Goal: Task Accomplishment & Management: Manage account settings

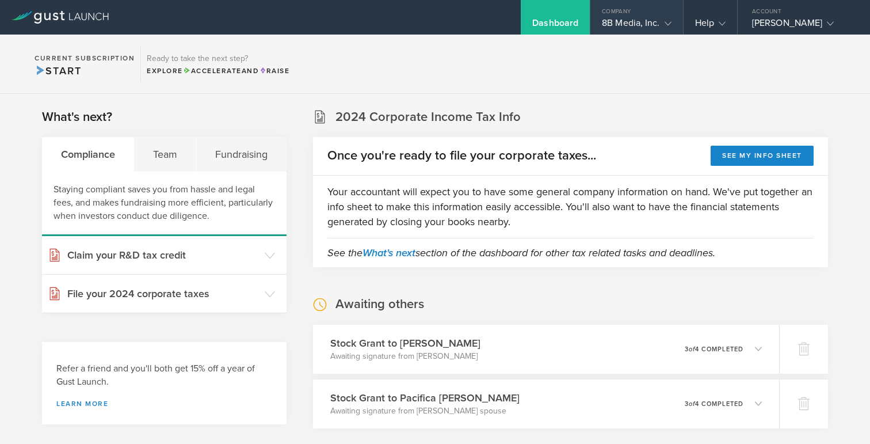
click at [607, 25] on div "8B Media, Inc." at bounding box center [636, 25] width 69 height 17
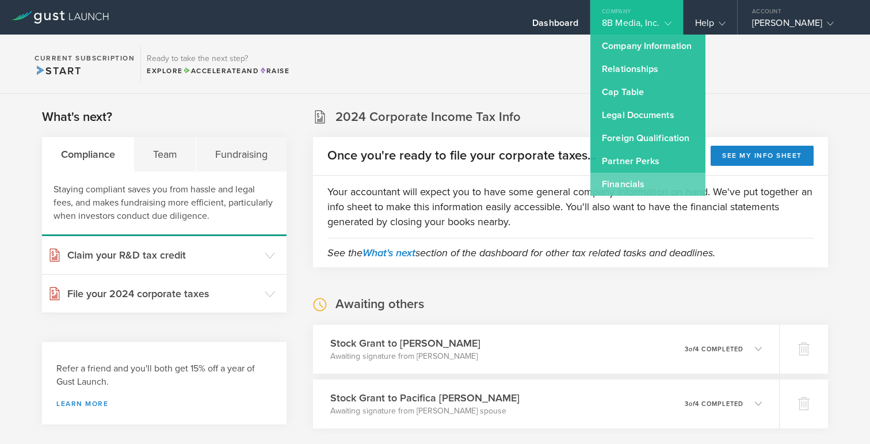
click at [601, 185] on link "Financials" at bounding box center [647, 184] width 115 height 23
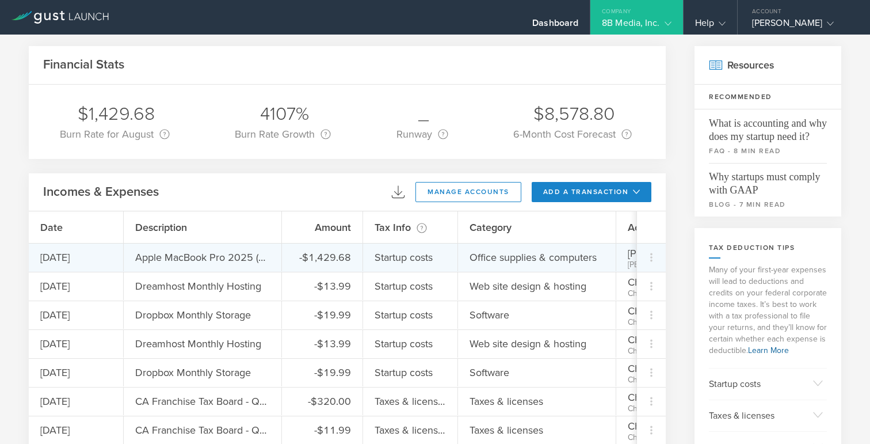
scroll to position [28, 0]
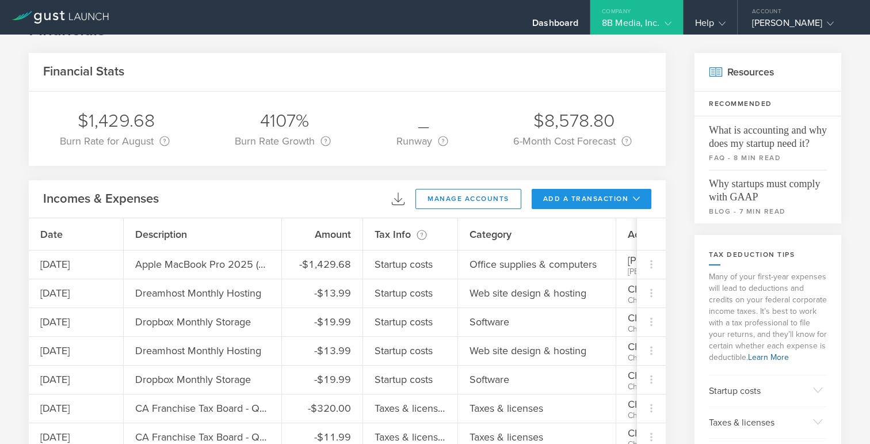
click at [572, 199] on button "add a transaction" at bounding box center [592, 199] width 120 height 20
click at [587, 226] on li "Add Expense" at bounding box center [612, 224] width 67 height 22
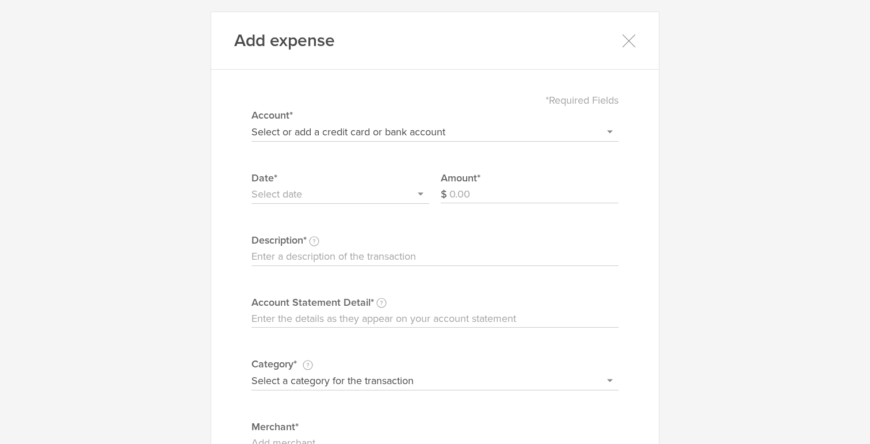
click at [312, 320] on input "Account Statement Detail Write the full description as it appears on your bank …" at bounding box center [434, 318] width 367 height 18
paste input "UNITED [DOMAIN_NAME] TX #24692167033M6FYWJ"
type input "UNITED [DOMAIN_NAME] TX #24692167033M6FYWJ"
click at [306, 257] on input "Description This description is for your own reference." at bounding box center [434, 256] width 367 height 18
type input "USMST - Reunion Scene - [PERSON_NAME] Flight"
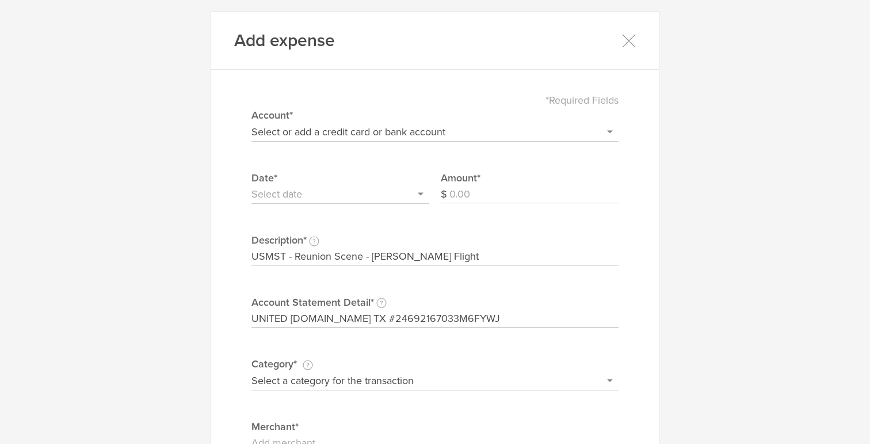
click at [349, 132] on select "Select or add a credit card or bank account Gift Card - 0000 (exp) Azlo Visa - …" at bounding box center [434, 132] width 367 height 18
select select "68a38c0d00124500023fd8ed"
click at [251, 123] on select "Select or add a credit card or bank account Gift Card - 0000 (exp) Azlo Visa - …" at bounding box center [434, 132] width 367 height 18
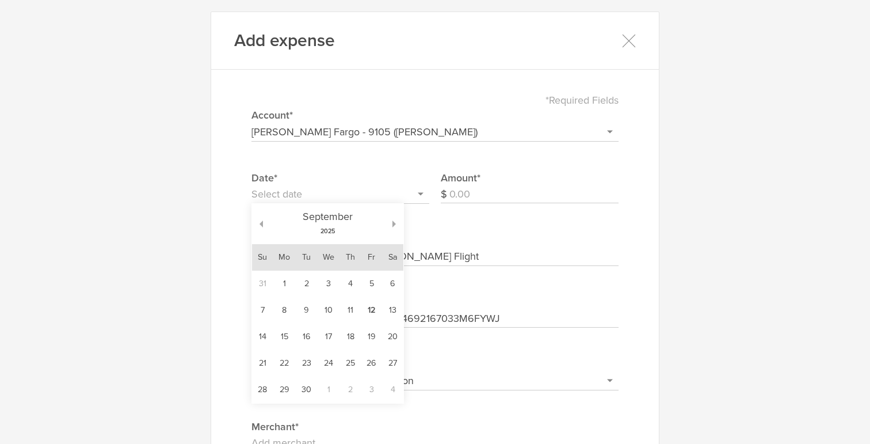
click at [381, 188] on input "text" at bounding box center [340, 194] width 178 height 18
click at [265, 220] on div "[DATE]" at bounding box center [327, 224] width 129 height 40
click at [261, 221] on button "button" at bounding box center [257, 223] width 11 height 7
click at [285, 328] on td "11" at bounding box center [284, 336] width 23 height 26
type input "[DATE]"
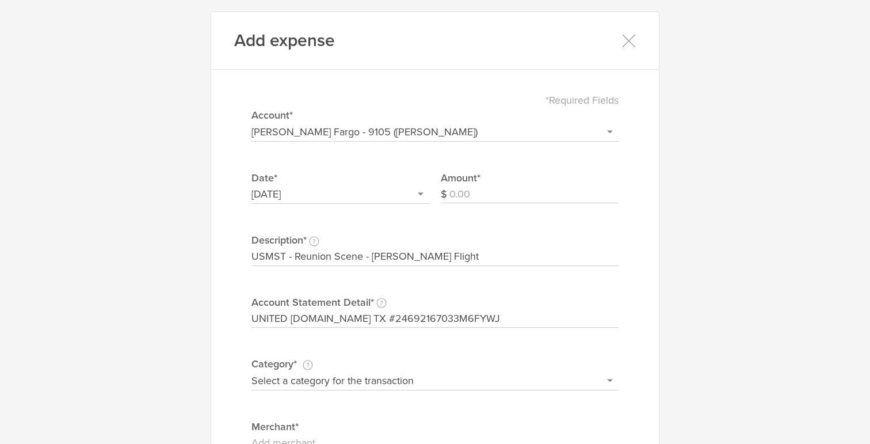
click at [503, 197] on input "Amount" at bounding box center [533, 194] width 169 height 18
type input "471.87"
click at [634, 232] on div "*Required Fields Select or add a credit card or bank account Gift Card - 0000 (…" at bounding box center [434, 317] width 413 height 473
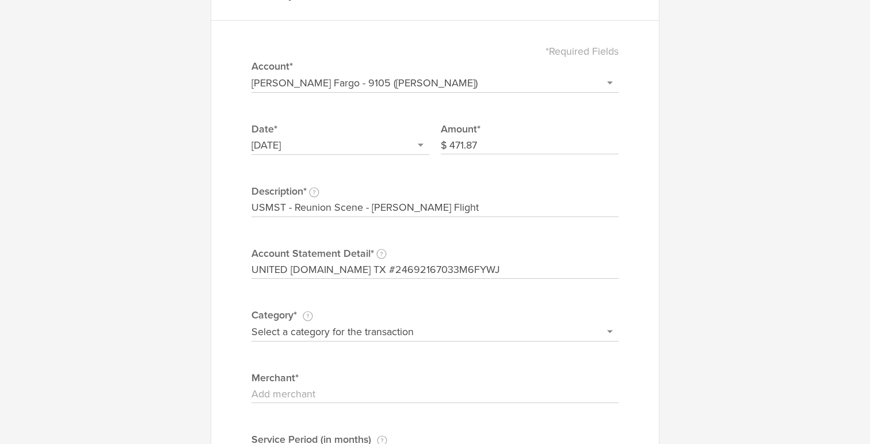
scroll to position [55, 0]
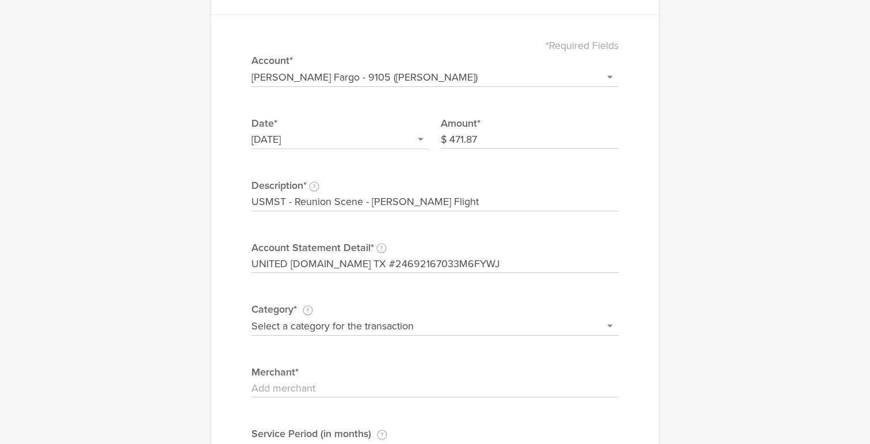
click at [532, 327] on select "Select a category for the transaction Manufacturing equipment Product/service m…" at bounding box center [434, 325] width 367 height 18
select select "Travel"
click at [251, 316] on select "Select a category for the transaction Manufacturing equipment Product/service m…" at bounding box center [434, 325] width 367 height 18
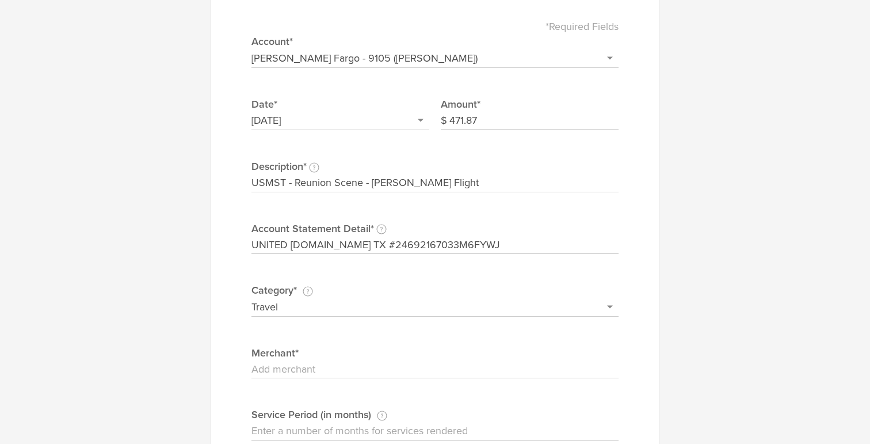
scroll to position [78, 0]
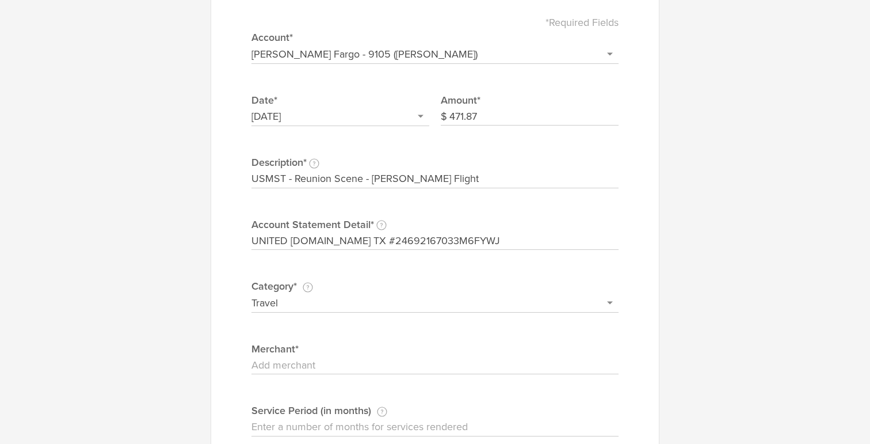
click at [434, 362] on input "Merchant" at bounding box center [434, 365] width 367 height 18
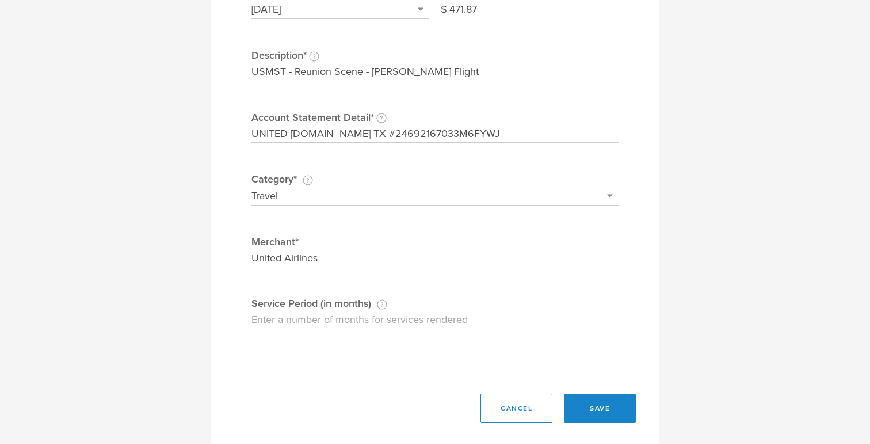
scroll to position [195, 0]
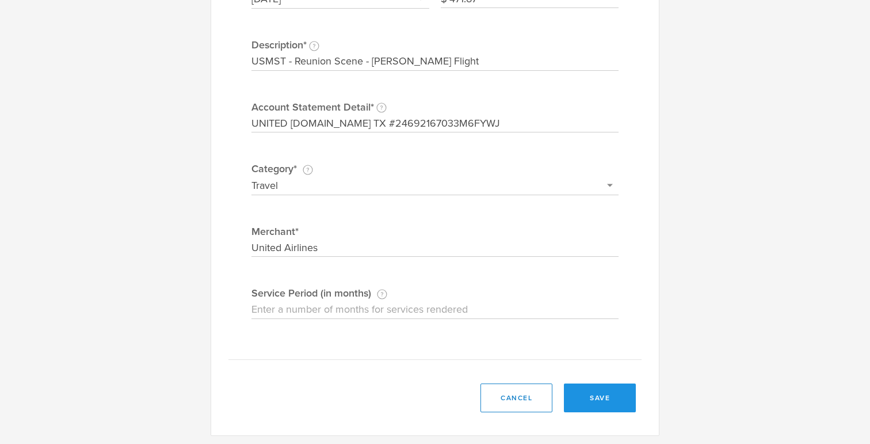
type input "United Airlines"
click at [599, 391] on button "save" at bounding box center [600, 397] width 72 height 29
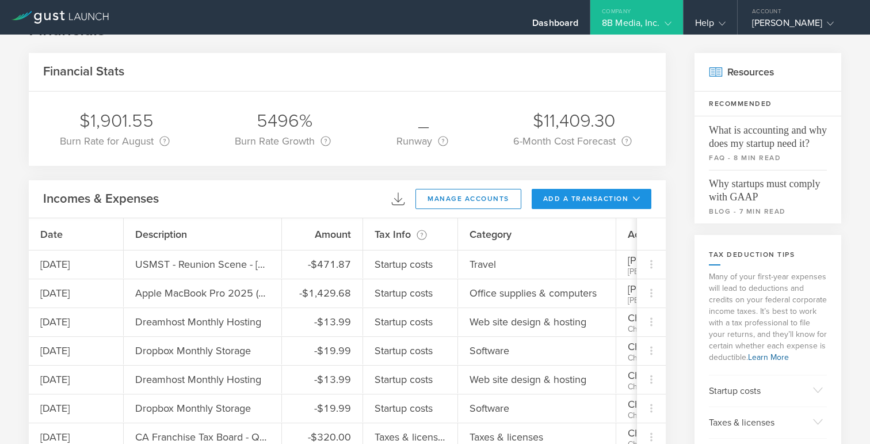
click at [561, 196] on button "add a transaction" at bounding box center [592, 199] width 120 height 20
click at [595, 223] on li "Add Expense" at bounding box center [612, 224] width 67 height 22
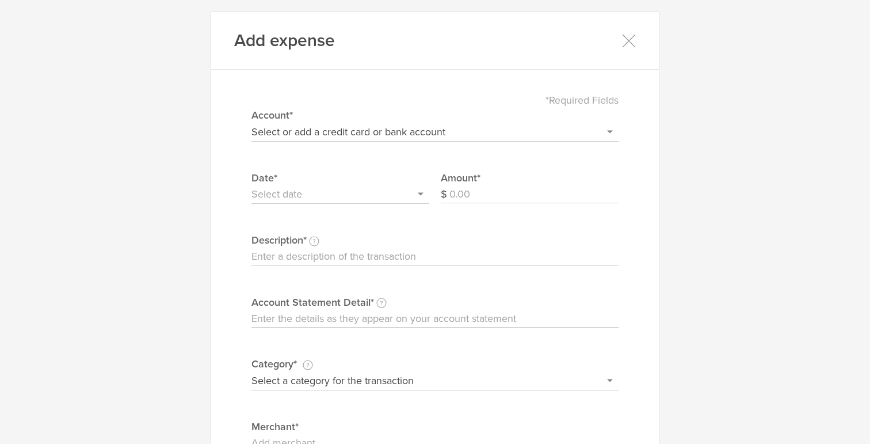
click at [356, 316] on input "Account Statement Detail Write the full description as it appears on your bank …" at bounding box center [434, 318] width 367 height 18
paste input "EXPEDIA 73232516478897 [DOMAIN_NAME] WA #24692167T35ZZY6YJ"
type input "EXPEDIA 73232516478897 [DOMAIN_NAME] WA #24692167T35ZZY6YJ"
click at [296, 258] on input "Description This description is for your own reference." at bounding box center [434, 256] width 367 height 18
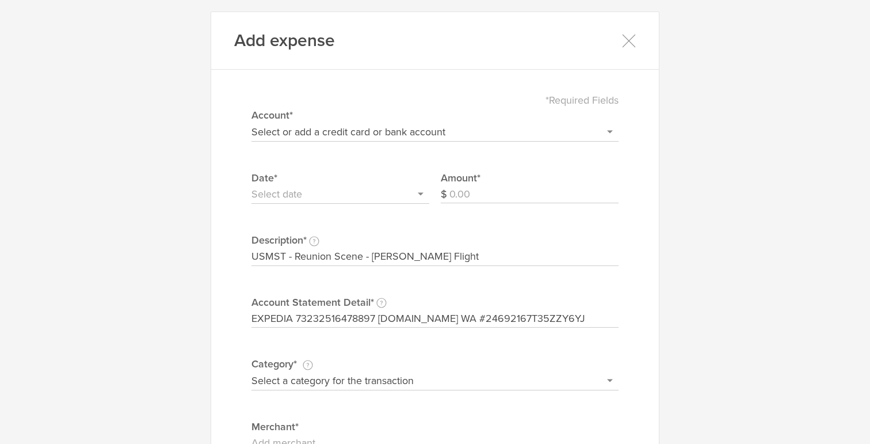
drag, startPoint x: 371, startPoint y: 255, endPoint x: 511, endPoint y: 259, distance: 140.4
click at [511, 259] on input "USMST - Reunion Scene - [PERSON_NAME] Flight" at bounding box center [434, 256] width 367 height 18
type input "USMST - Reunion Scene - Hotel Location"
click at [484, 132] on select "Select or add a credit card or bank account Gift Card - 0000 (exp) Azlo Visa - …" at bounding box center [434, 132] width 367 height 18
select select "68a38c0d00124500023fd8ed"
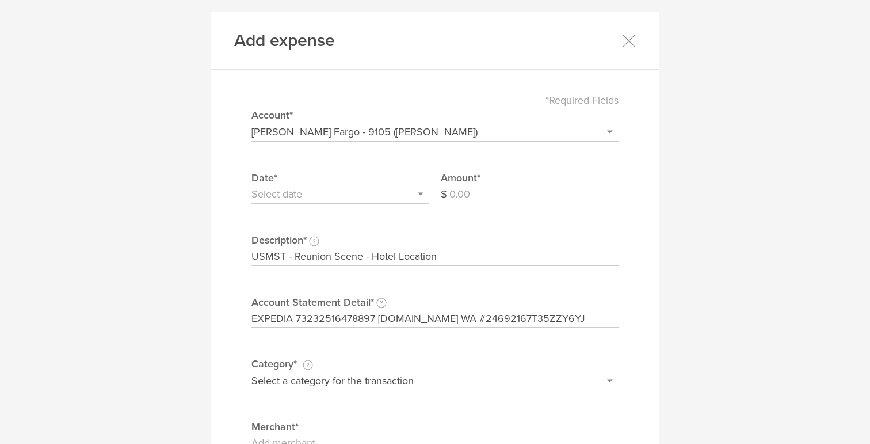
click at [251, 123] on select "Select or add a credit card or bank account Gift Card - 0000 (exp) Azlo Visa - …" at bounding box center [434, 132] width 367 height 18
click at [476, 200] on input "Amount" at bounding box center [533, 194] width 169 height 18
type input "582.27"
click at [342, 191] on input "text" at bounding box center [340, 194] width 178 height 18
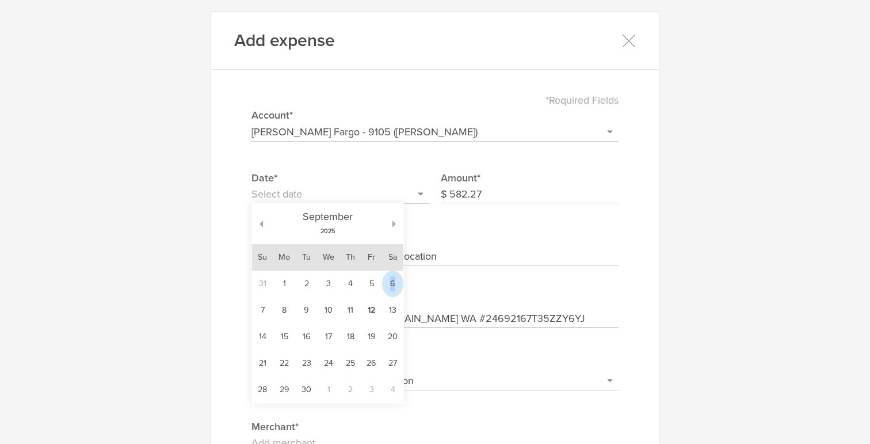
click at [393, 283] on td "6" at bounding box center [392, 283] width 21 height 26
type input "[DATE]"
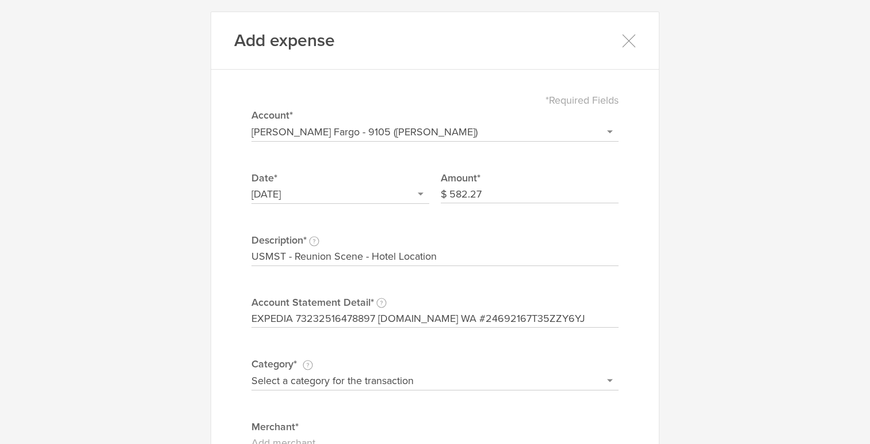
click at [632, 303] on div "*Required Fields Select or add a credit card or bank account Gift Card - 0000 (…" at bounding box center [434, 317] width 413 height 473
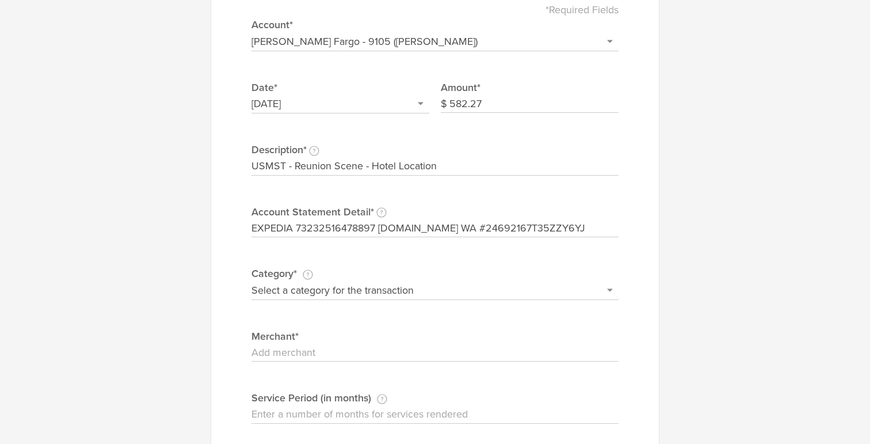
scroll to position [91, 0]
click at [566, 290] on select "Select a category for the transaction Manufacturing equipment Product/service m…" at bounding box center [434, 289] width 367 height 18
select select "Product/service materials"
click at [251, 280] on select "Select a category for the transaction Manufacturing equipment Product/service m…" at bounding box center [434, 289] width 367 height 18
click at [380, 349] on input "Merchant" at bounding box center [434, 352] width 367 height 18
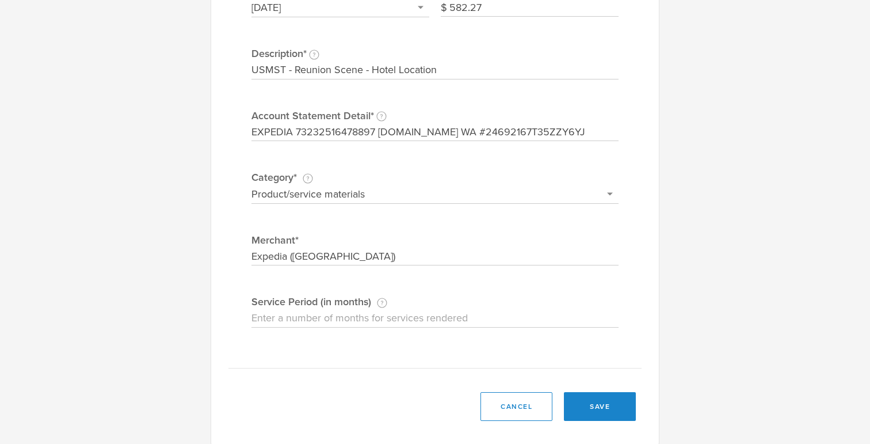
scroll to position [189, 0]
type input "Expedia ([GEOGRAPHIC_DATA])"
click at [595, 401] on button "save" at bounding box center [600, 403] width 72 height 29
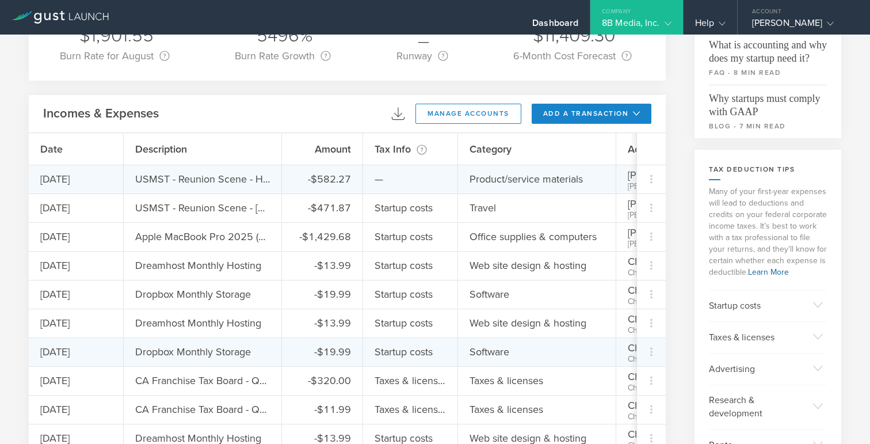
scroll to position [0, 0]
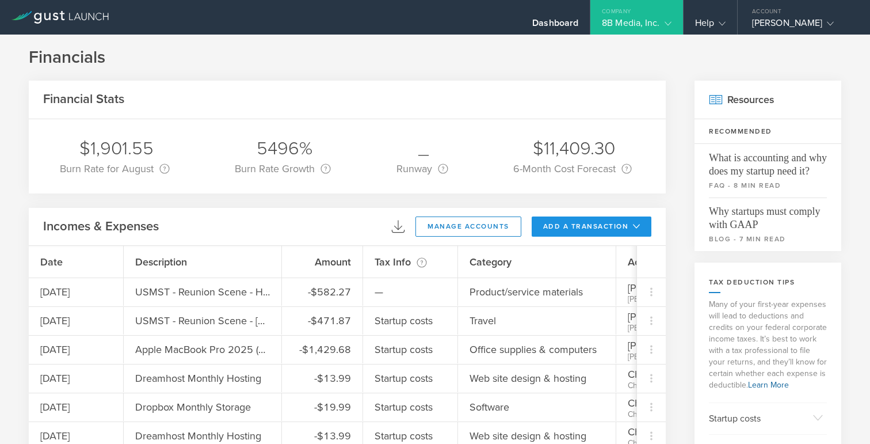
click at [597, 223] on button "add a transaction" at bounding box center [592, 226] width 120 height 20
click at [599, 250] on li "Add Expense" at bounding box center [612, 252] width 67 height 22
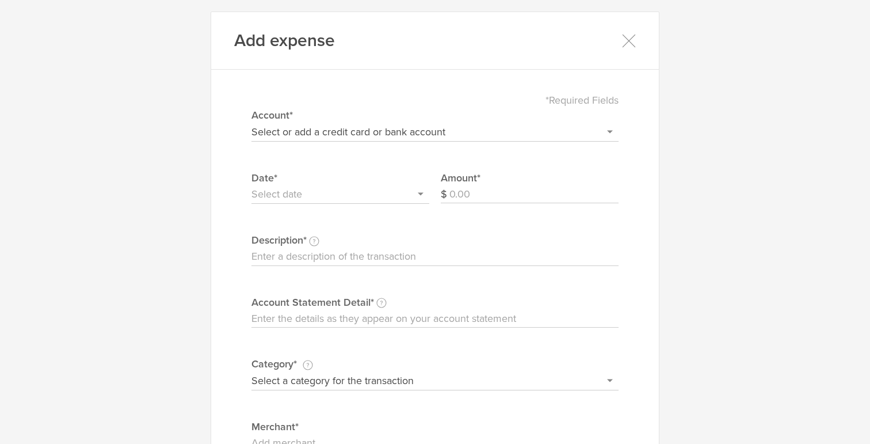
click at [386, 317] on input "Account Statement Detail Write the full description as it appears on your bank …" at bounding box center [434, 318] width 367 height 18
paste input "BIRRIERIA SAN MARCOS VAN NUYS CA #24040687VS66HJ94X"
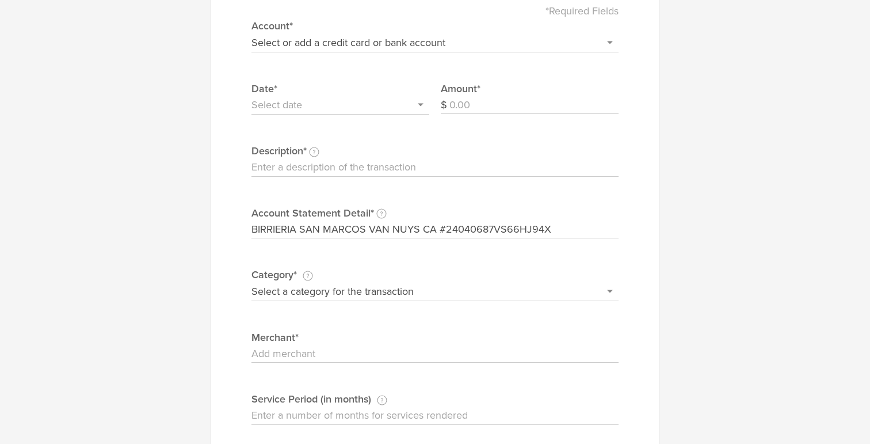
scroll to position [156, 0]
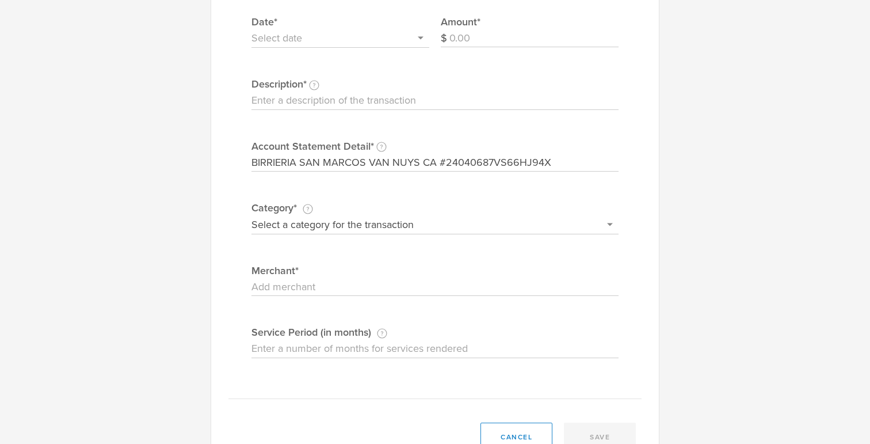
type input "BIRRIERIA SAN MARCOS VAN NUYS CA #24040687VS66HJ94X"
click at [312, 288] on input "Merchant" at bounding box center [434, 287] width 367 height 18
type input "Birria San Marcos"
click at [309, 104] on input "Description This description is for your own reference." at bounding box center [434, 100] width 367 height 18
drag, startPoint x: 402, startPoint y: 101, endPoint x: 451, endPoint y: 101, distance: 49.5
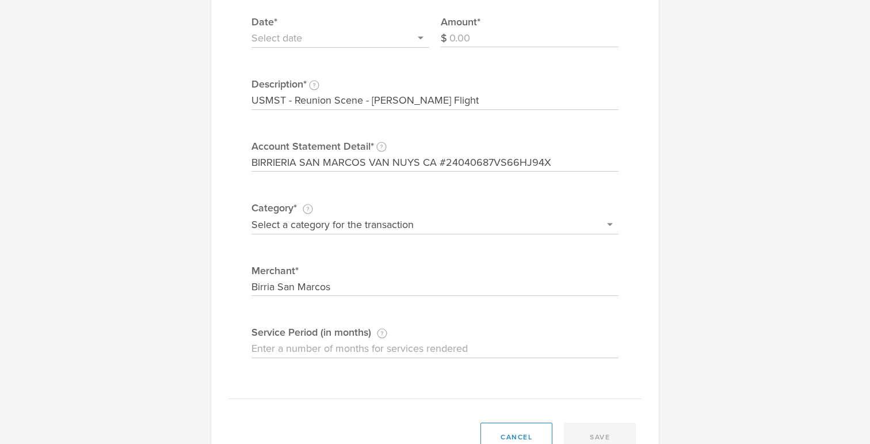
click at [451, 101] on input "USMST - Reunion Scene - [PERSON_NAME] Flight" at bounding box center [434, 100] width 367 height 18
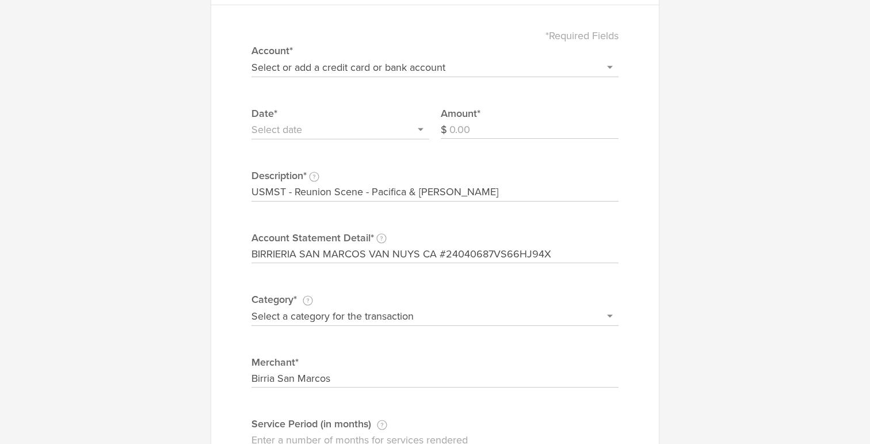
scroll to position [44, 0]
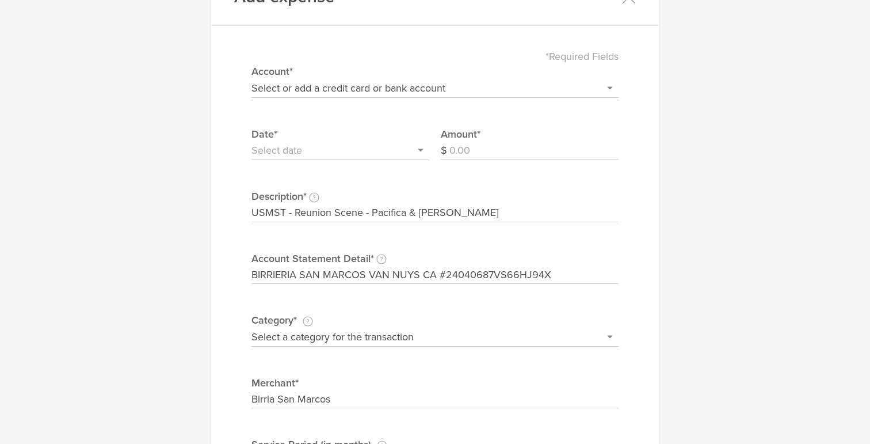
type input "USMST - Reunion Scene - Pacifica & [PERSON_NAME]"
click at [365, 150] on input "text" at bounding box center [340, 151] width 178 height 18
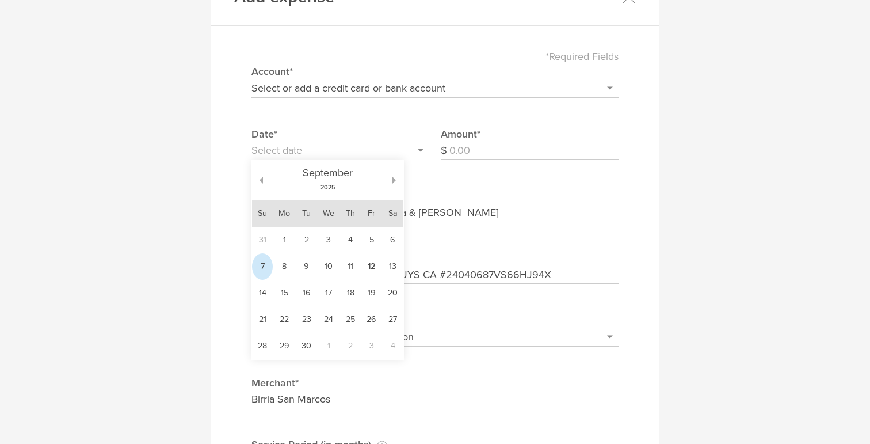
click at [263, 267] on td "7" at bounding box center [262, 266] width 21 height 26
type input "[DATE]"
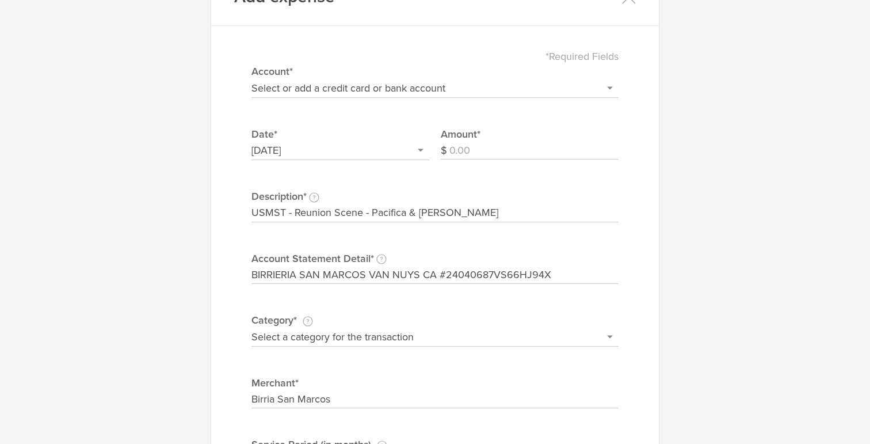
click at [477, 89] on select "Select or add a credit card or bank account Gift Card - 0000 (exp) Azlo Visa - …" at bounding box center [434, 88] width 367 height 18
select select "68a38c0d00124500023fd8ed"
click at [251, 79] on select "Select or add a credit card or bank account Gift Card - 0000 (exp) Azlo Visa - …" at bounding box center [434, 88] width 367 height 18
click at [472, 155] on input "Amount" at bounding box center [533, 151] width 169 height 18
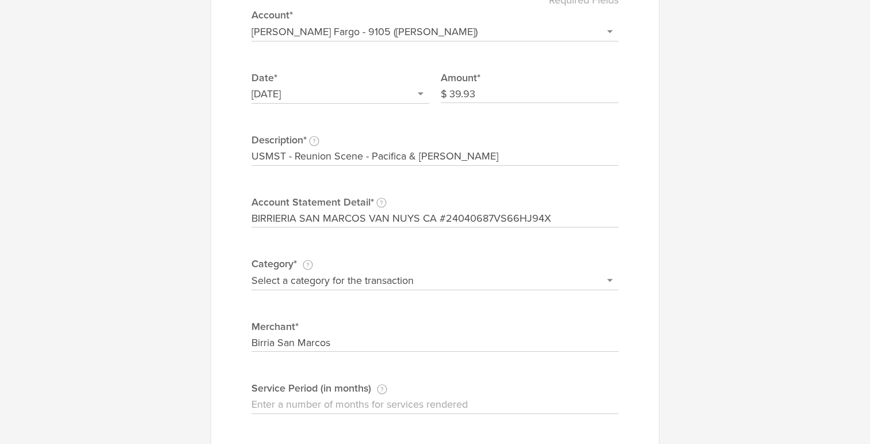
scroll to position [144, 0]
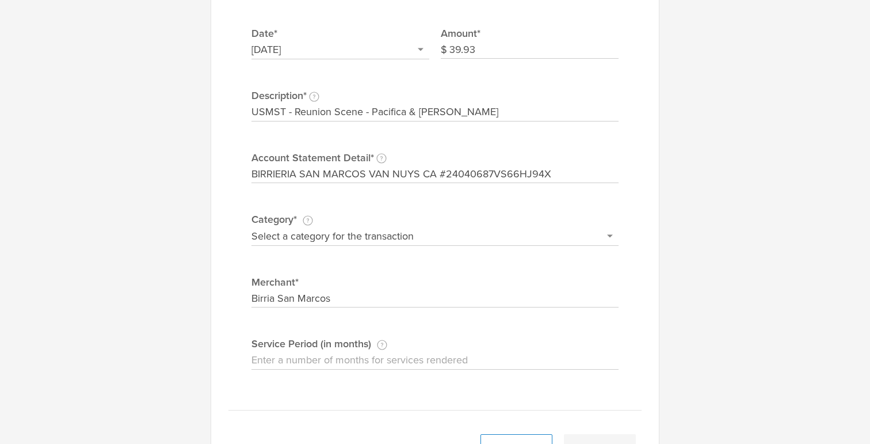
type input "39.93"
click at [564, 232] on select "Select a category for the transaction Manufacturing equipment Product/service m…" at bounding box center [434, 236] width 367 height 18
select select "Entertainment & food"
click at [251, 227] on select "Select a category for the transaction Manufacturing equipment Product/service m…" at bounding box center [434, 236] width 367 height 18
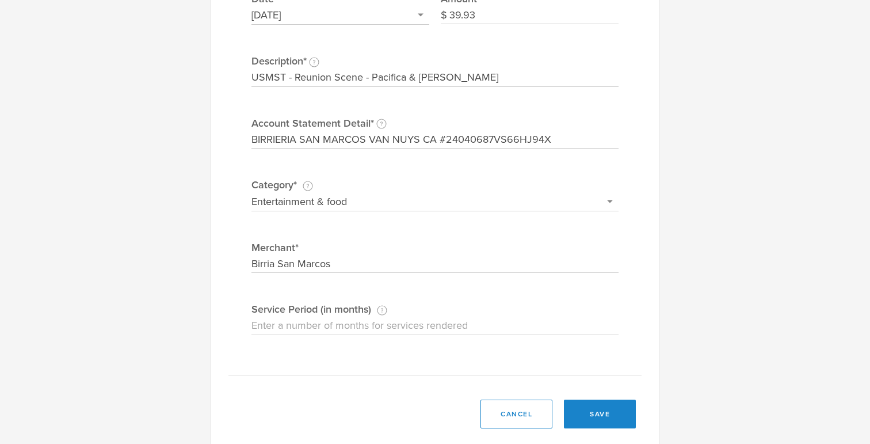
scroll to position [188, 0]
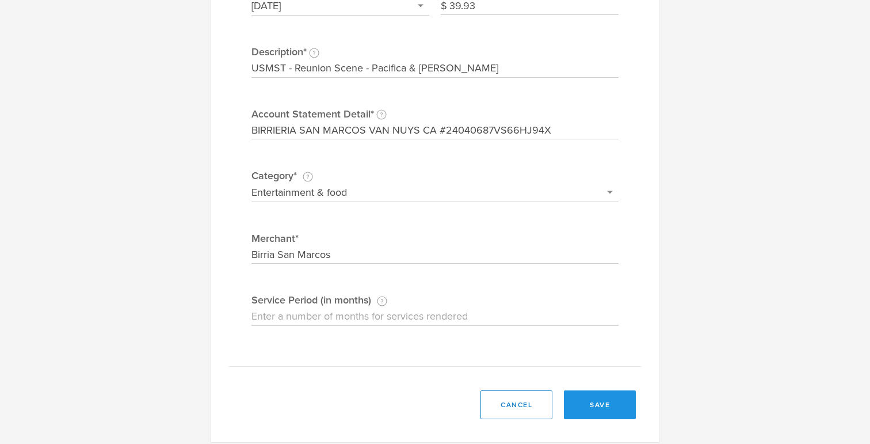
click at [597, 405] on button "save" at bounding box center [600, 404] width 72 height 29
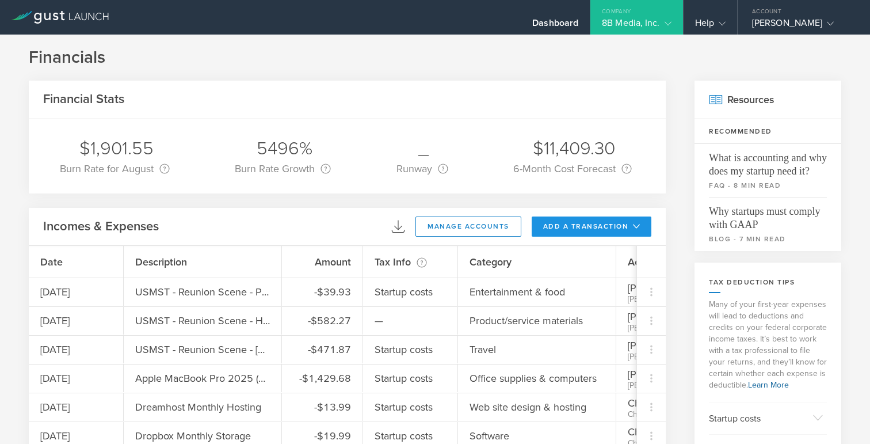
click at [566, 222] on button "add a transaction" at bounding box center [592, 226] width 120 height 20
click at [591, 255] on li "Add Expense" at bounding box center [612, 252] width 67 height 22
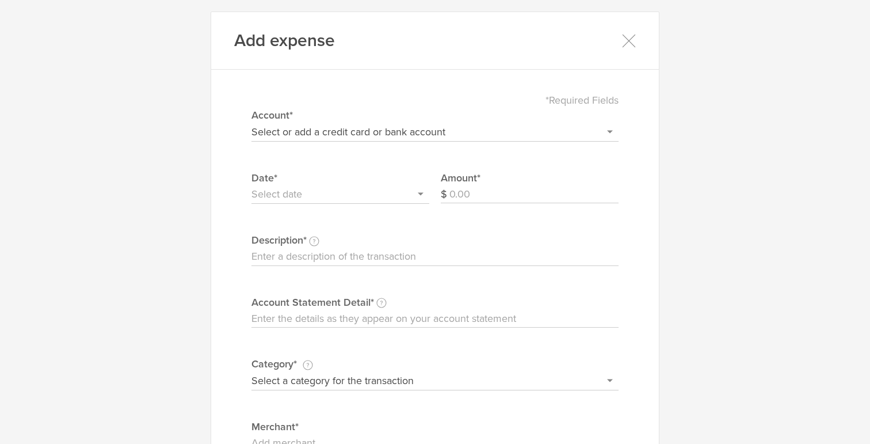
click at [342, 322] on input "Account Statement Detail Write the full description as it appears on your bank …" at bounding box center [434, 318] width 367 height 18
paste input "UBER *EATS HELP.UBER.COMCA #24036297VLRZVGPHM"
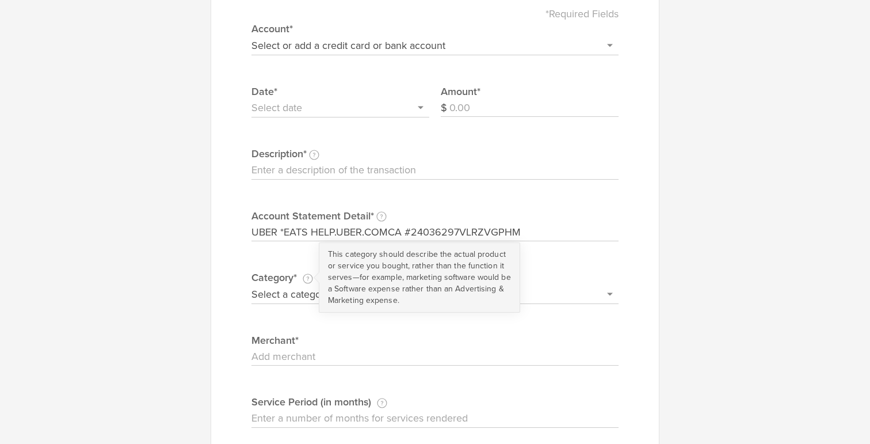
scroll to position [88, 0]
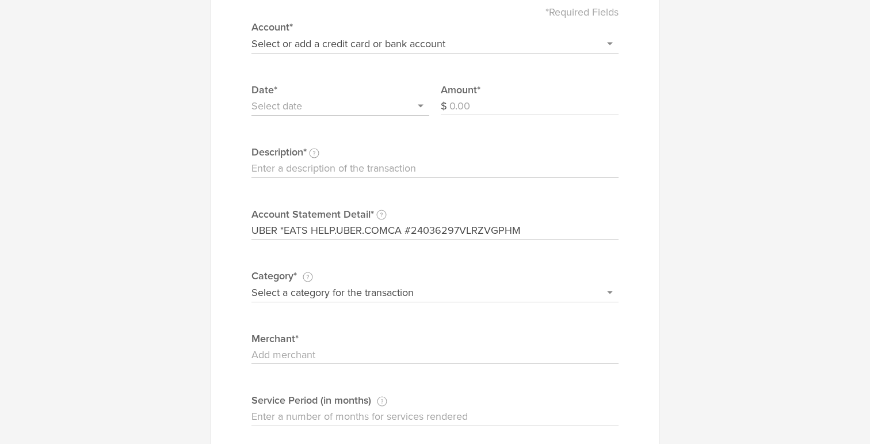
type input "UBER *EATS HELP.UBER.COMCA #24036297VLRZVGPHM"
click at [305, 357] on input "Merchant" at bounding box center [434, 355] width 367 height 18
type input "Uber Eats ([PERSON_NAME]'s Apizza)"
click at [349, 299] on select "Select a category for the transaction Manufacturing equipment Product/service m…" at bounding box center [434, 292] width 367 height 18
select select "Entertainment & food"
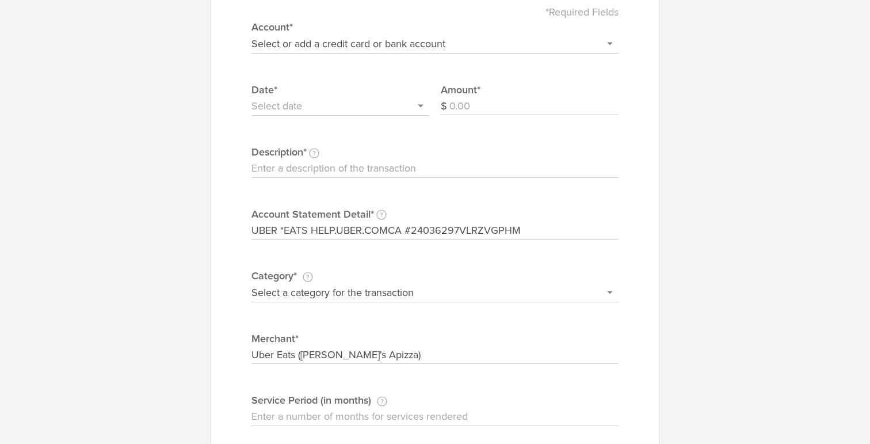
click at [251, 283] on select "Select a category for the transaction Manufacturing equipment Product/service m…" at bounding box center [434, 292] width 367 height 18
click at [300, 171] on input "Description This description is for your own reference." at bounding box center [434, 168] width 367 height 18
drag, startPoint x: 372, startPoint y: 168, endPoint x: 473, endPoint y: 169, distance: 101.8
click at [473, 169] on input "USMST - Reunion Scene - [PERSON_NAME] Flight" at bounding box center [434, 168] width 367 height 18
type input "USMST - Reunion Scene - Crew Lunch"
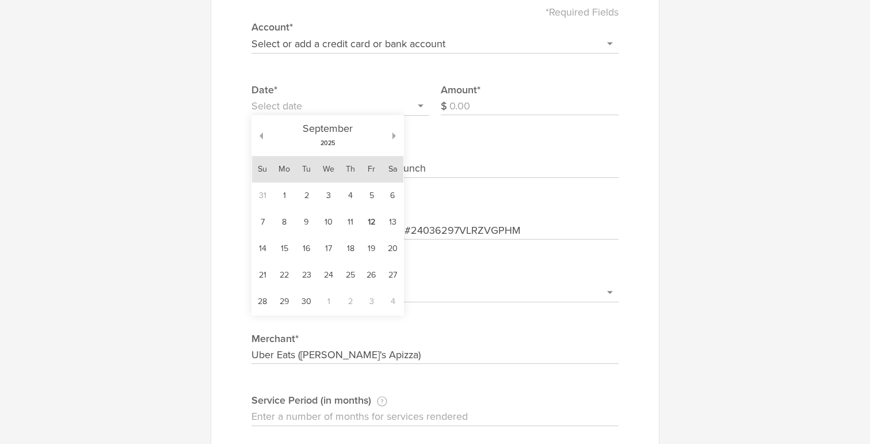
click at [392, 110] on input "text" at bounding box center [340, 106] width 178 height 18
click at [281, 224] on td "8" at bounding box center [284, 222] width 23 height 26
type input "[DATE]"
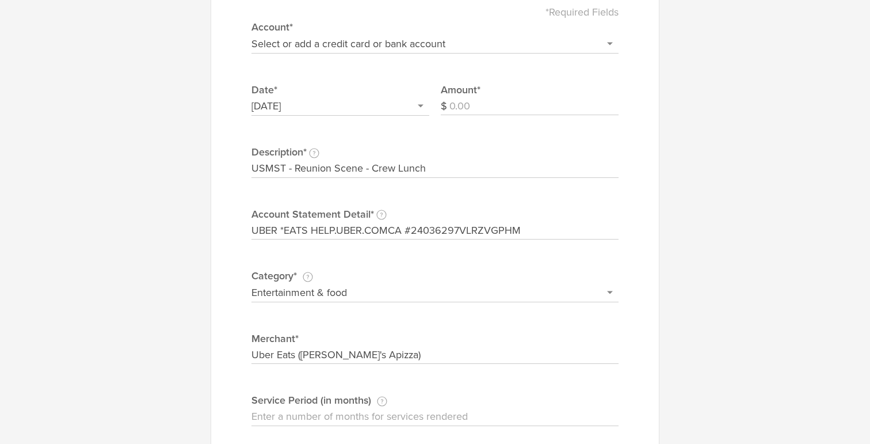
click at [363, 42] on select "Select or add a credit card or bank account Gift Card - 0000 (exp) Azlo Visa - …" at bounding box center [434, 44] width 367 height 18
select select "68a38c0d00124500023fd8ed"
click at [251, 35] on select "Select or add a credit card or bank account Gift Card - 0000 (exp) Azlo Visa - …" at bounding box center [434, 44] width 367 height 18
click at [502, 102] on input "Amount" at bounding box center [533, 106] width 169 height 18
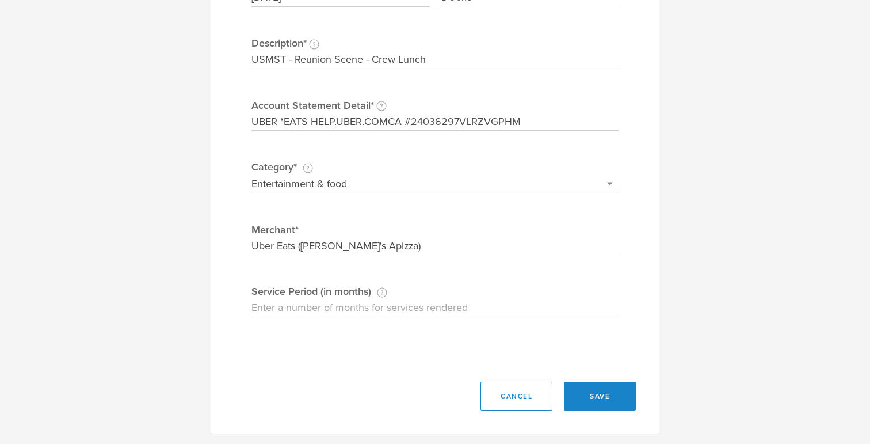
scroll to position [198, 0]
type input "90.13"
click at [593, 391] on button "save" at bounding box center [600, 394] width 72 height 29
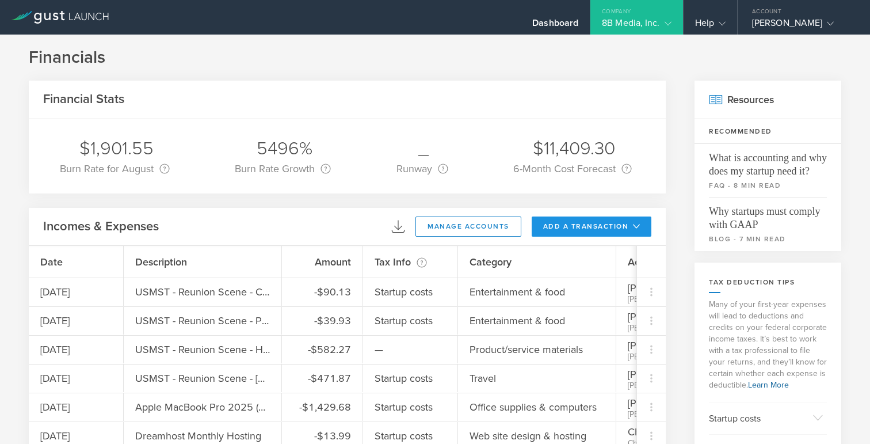
click at [609, 228] on button "add a transaction" at bounding box center [592, 226] width 120 height 20
click at [602, 251] on li "Add Expense" at bounding box center [612, 252] width 67 height 22
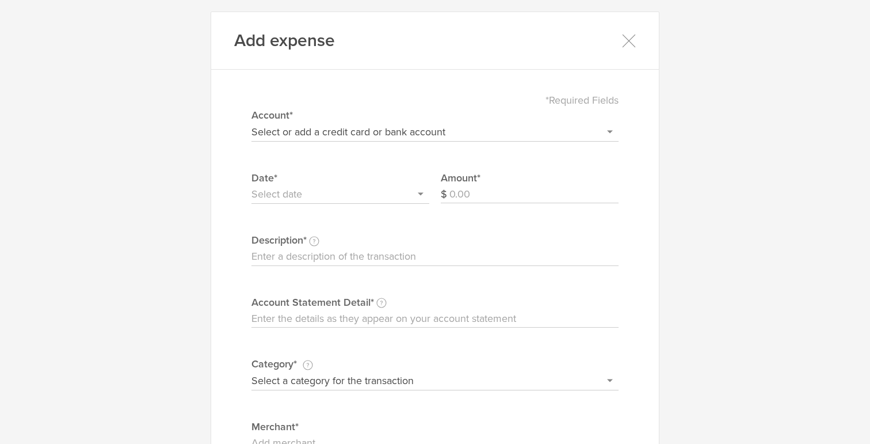
click at [356, 320] on input "Account Statement Detail Write the full description as it appears on your bank …" at bounding box center [434, 318] width 367 height 18
paste input "UBER *TRIP HELP.UBER.COMCA #24036297WLT1VSQF0"
type input "UBER *TRIP HELP.UBER.COMCA #24036297WLT1VSQF0"
click at [346, 255] on input "Description This description is for your own reference." at bounding box center [434, 256] width 367 height 18
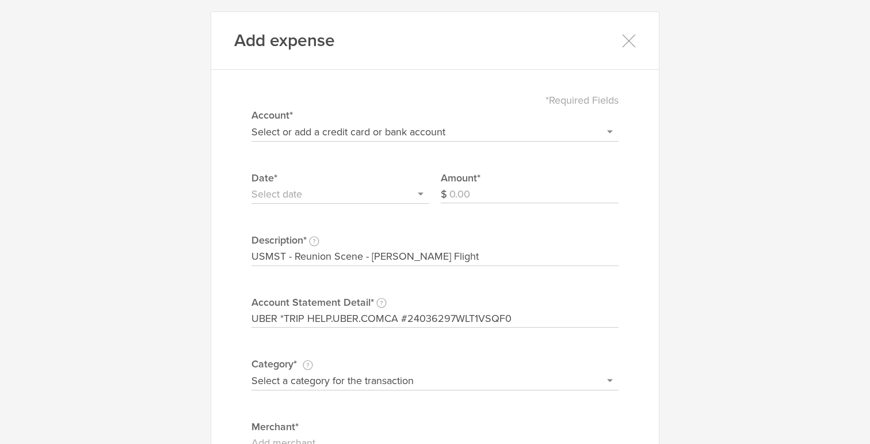
drag, startPoint x: 402, startPoint y: 257, endPoint x: 474, endPoint y: 258, distance: 72.5
click at [474, 258] on input "USMST - Reunion Scene - [PERSON_NAME] Flight" at bounding box center [434, 256] width 367 height 18
type input "USMST - Reunion Scene - [PERSON_NAME]"
click at [437, 137] on select "Select or add a credit card or bank account Gift Card - 0000 (exp) Azlo Visa - …" at bounding box center [434, 132] width 367 height 18
select select "68a38c0d00124500023fd8ed"
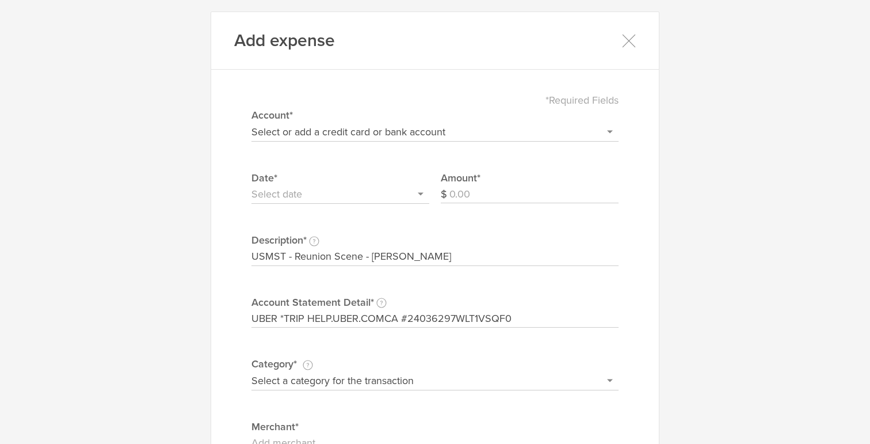
click at [251, 123] on select "Select or add a credit card or bank account Gift Card - 0000 (exp) Azlo Visa - …" at bounding box center [434, 132] width 367 height 18
click at [320, 202] on input "text" at bounding box center [340, 194] width 178 height 18
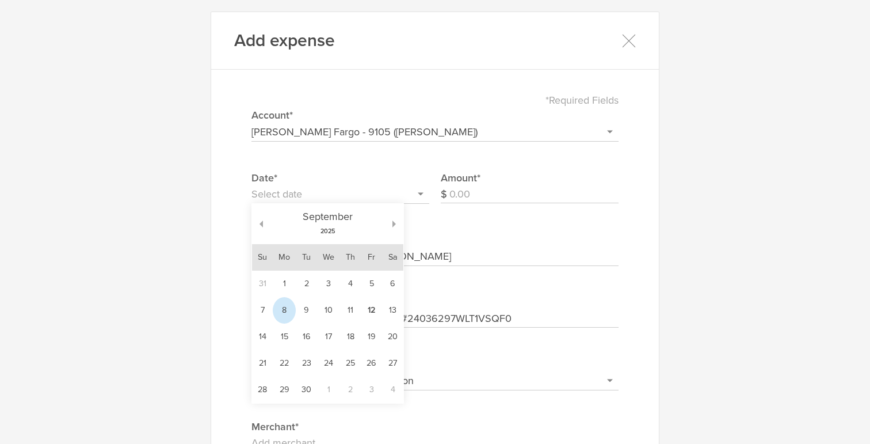
click at [288, 313] on td "8" at bounding box center [284, 310] width 23 height 26
type input "[DATE]"
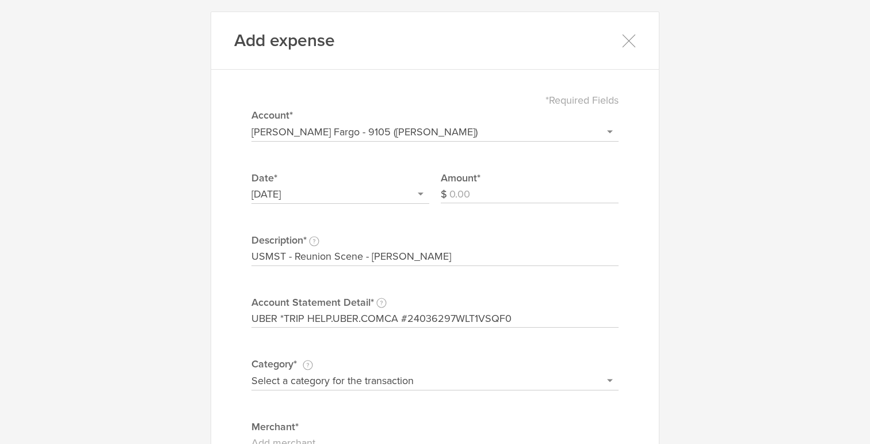
click at [515, 188] on input "Amount" at bounding box center [533, 194] width 169 height 18
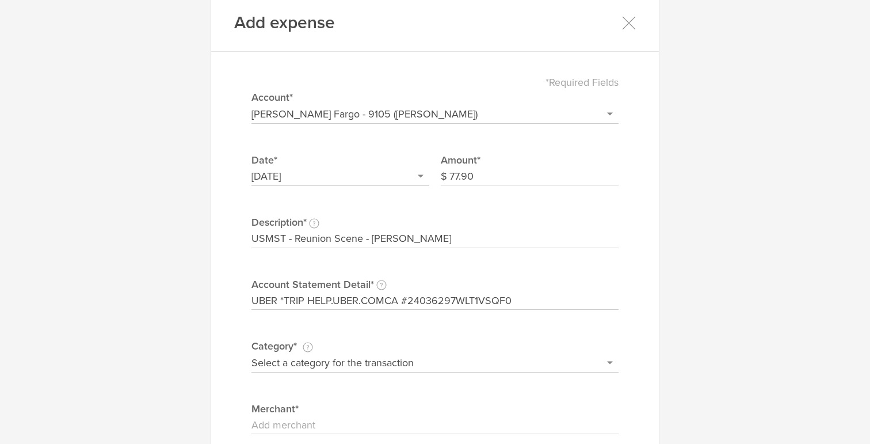
scroll to position [32, 0]
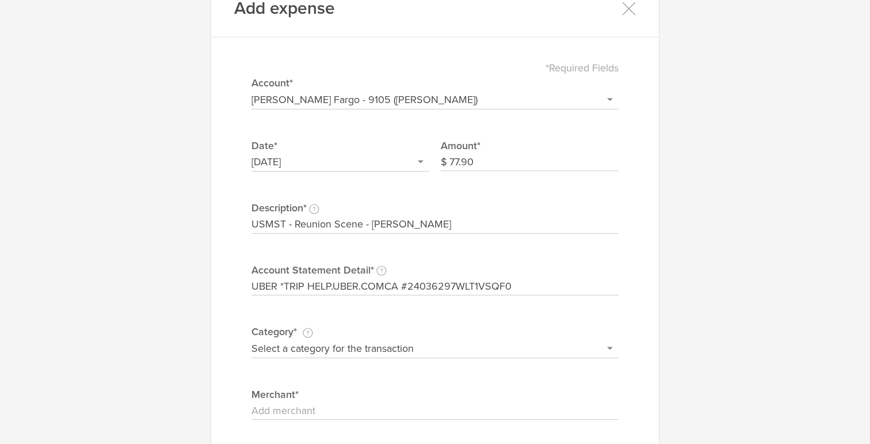
type input "77.90"
click at [462, 347] on select "Select a category for the transaction Manufacturing equipment Product/service m…" at bounding box center [434, 348] width 367 height 18
select select "Travel"
click at [251, 339] on select "Select a category for the transaction Manufacturing equipment Product/service m…" at bounding box center [434, 348] width 367 height 18
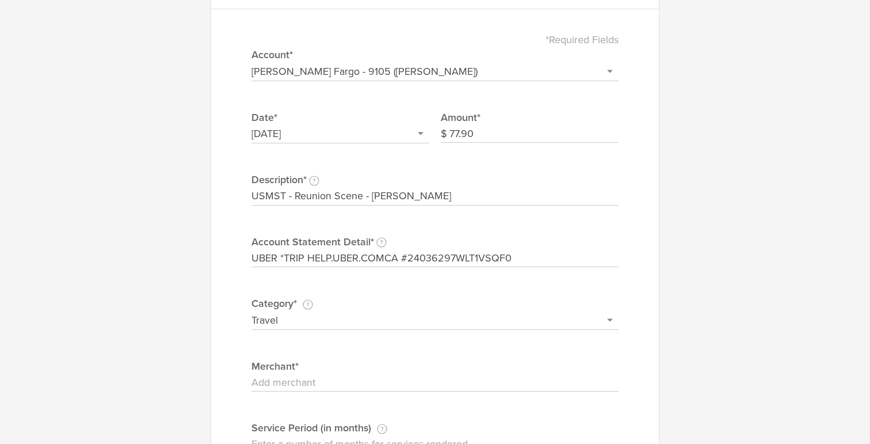
scroll to position [63, 0]
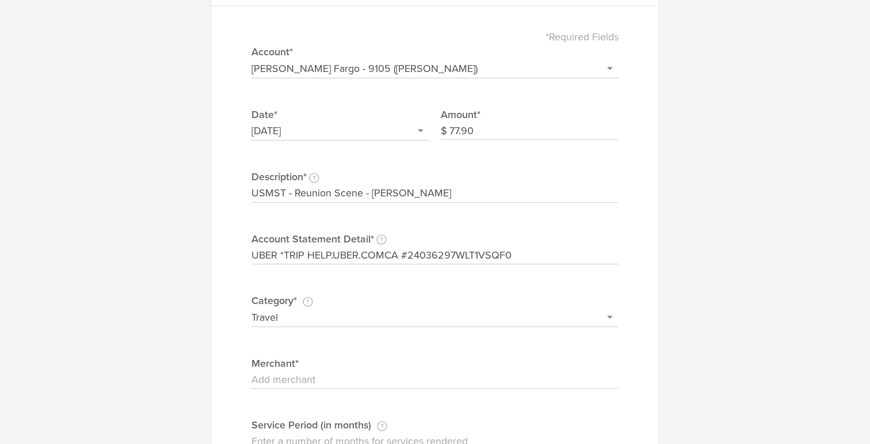
click at [428, 380] on input "Merchant" at bounding box center [434, 379] width 367 height 18
type input "Uber"
click at [574, 372] on input "Uber" at bounding box center [434, 379] width 367 height 18
click at [575, 416] on div "*Required Fields Select or add a credit card or bank account Gift Card - 0000 (…" at bounding box center [434, 254] width 413 height 473
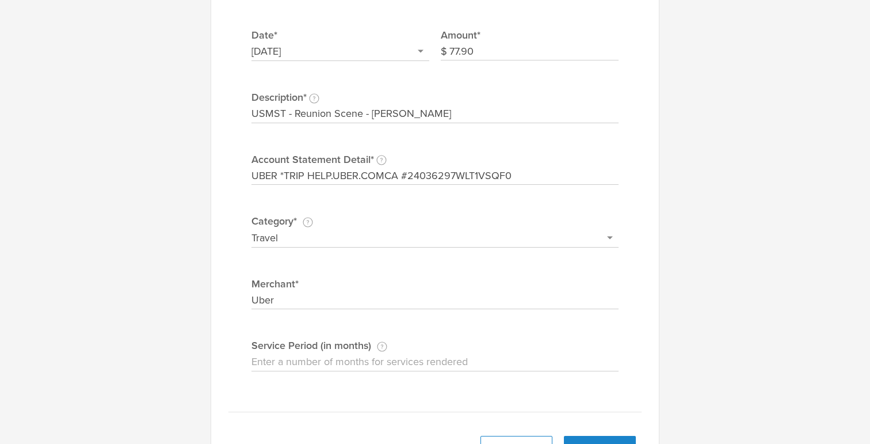
scroll to position [167, 0]
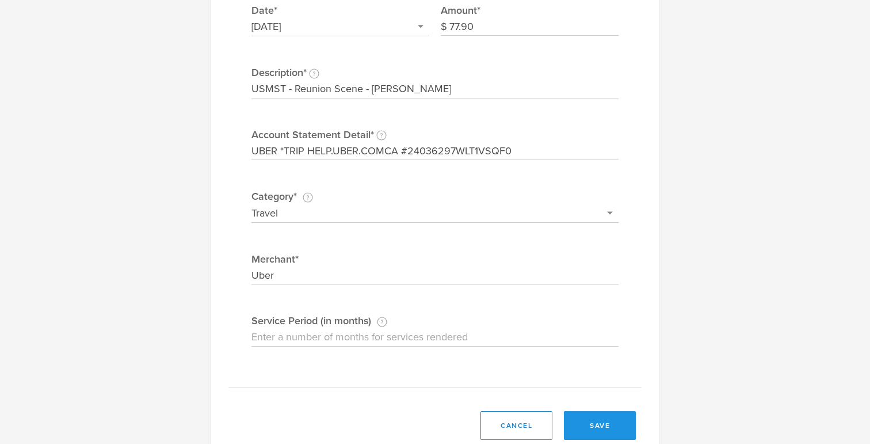
click at [592, 421] on button "save" at bounding box center [600, 425] width 72 height 29
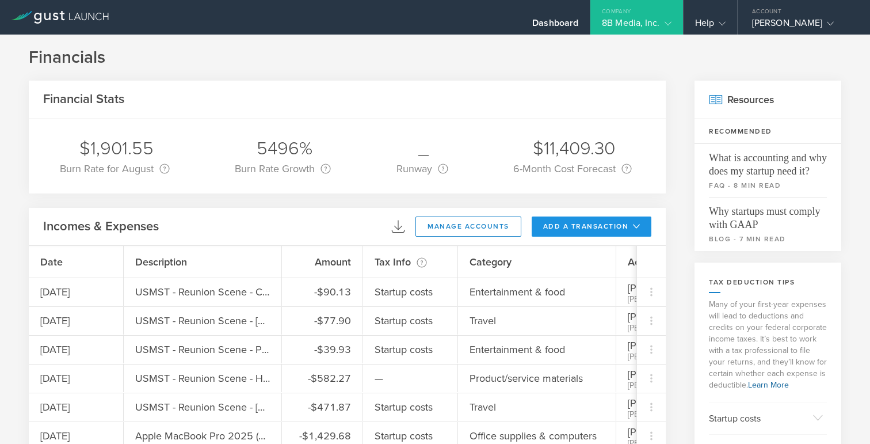
click at [559, 219] on button "add a transaction" at bounding box center [592, 226] width 120 height 20
click at [594, 250] on li "Add Expense" at bounding box center [612, 252] width 67 height 22
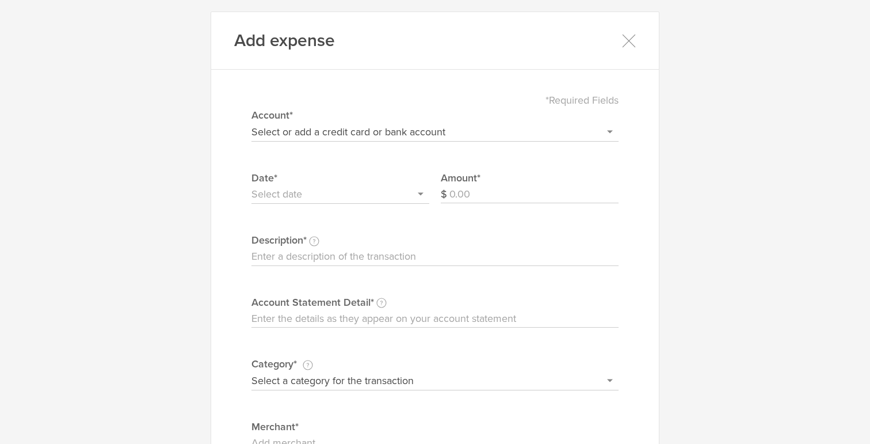
click at [296, 320] on input "Account Statement Detail Write the full description as it appears on your bank …" at bounding box center [434, 318] width 367 height 18
paste input "TST*[PERSON_NAME][GEOGRAPHIC_DATA][PERSON_NAME][GEOGRAPHIC_DATA] [GEOGRAPHIC_DA…"
type input "TST*[PERSON_NAME][GEOGRAPHIC_DATA][PERSON_NAME][GEOGRAPHIC_DATA] [GEOGRAPHIC_DA…"
click at [299, 254] on input "Description This description is for your own reference." at bounding box center [434, 256] width 367 height 18
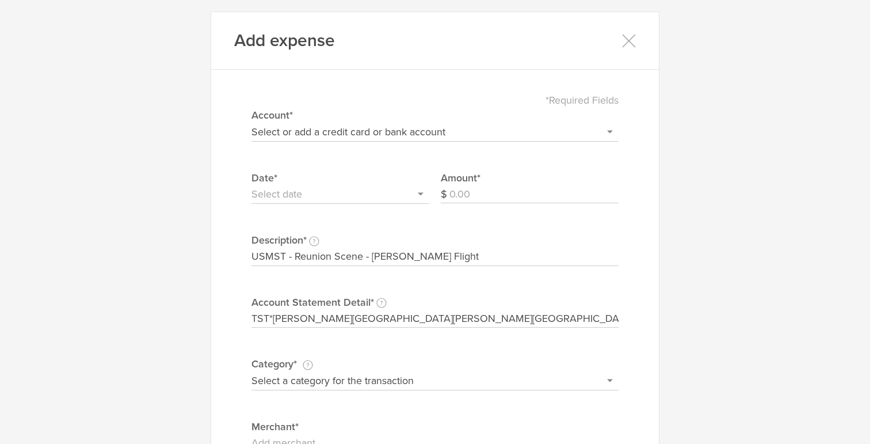
drag, startPoint x: 371, startPoint y: 256, endPoint x: 467, endPoint y: 254, distance: 95.5
click at [466, 254] on input "USMST - Reunion Scene - [PERSON_NAME] Flight" at bounding box center [434, 256] width 367 height 18
type input "USMST - Reunion Scene - Wrap Crew Dinner"
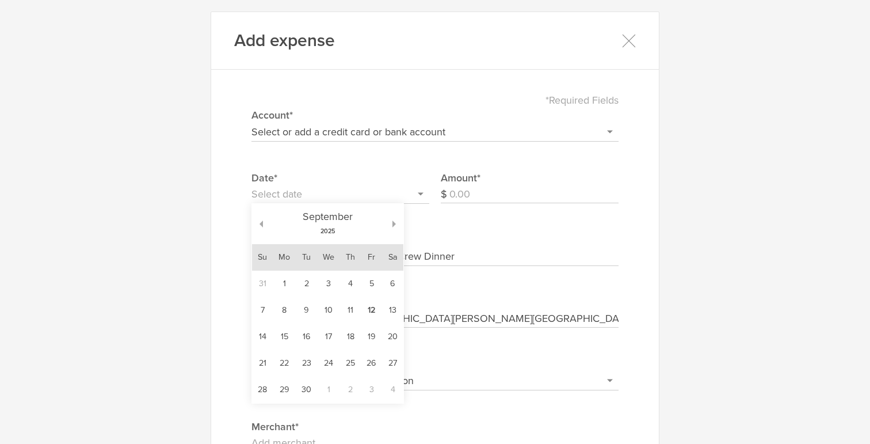
click at [370, 201] on input "text" at bounding box center [340, 194] width 178 height 18
click at [289, 304] on td "8" at bounding box center [284, 310] width 23 height 26
type input "[DATE]"
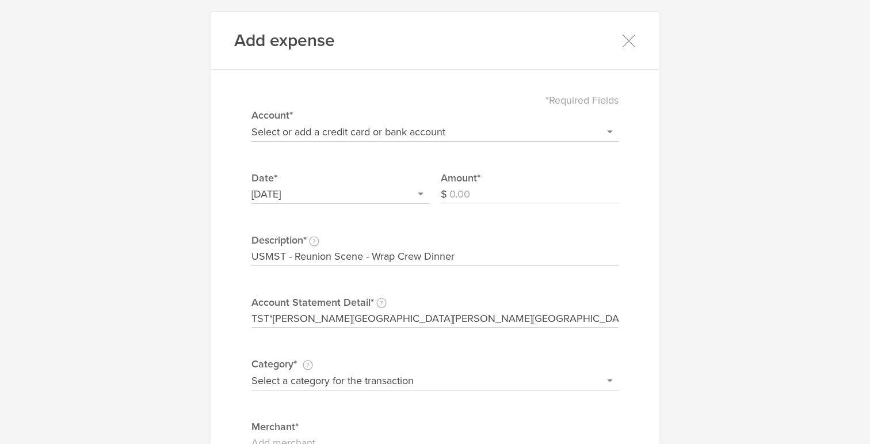
click at [357, 123] on select "Select or add a credit card or bank account Gift Card - 0000 (exp) Azlo Visa - …" at bounding box center [434, 132] width 367 height 18
select select "68a38c0d00124500023fd8ed"
click at [251, 123] on select "Select or add a credit card or bank account Gift Card - 0000 (exp) Azlo Visa - …" at bounding box center [434, 132] width 367 height 18
click at [521, 198] on input "Amount" at bounding box center [533, 194] width 169 height 18
type input "413.70"
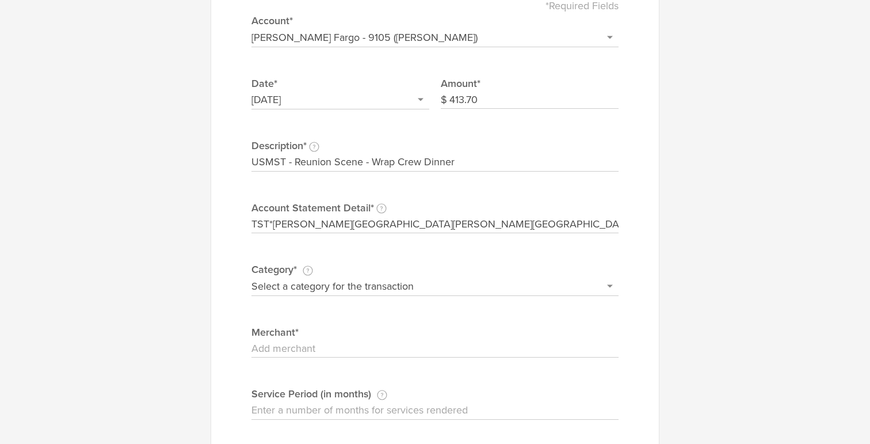
scroll to position [106, 0]
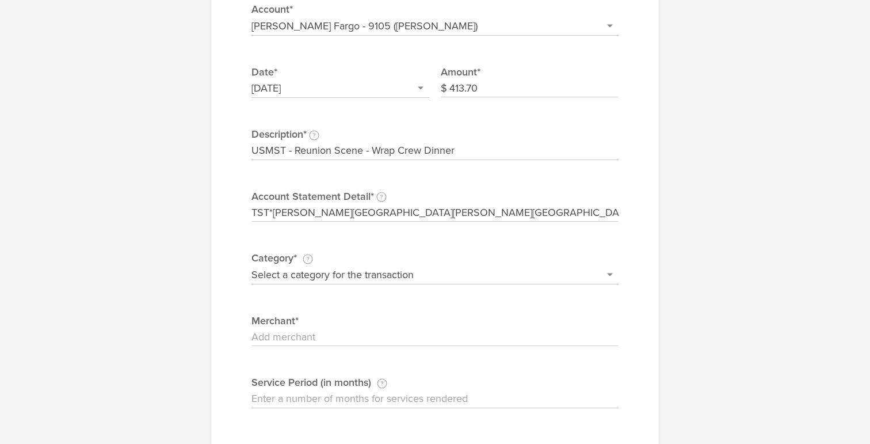
click at [438, 266] on select "Select a category for the transaction Manufacturing equipment Product/service m…" at bounding box center [434, 274] width 367 height 18
select select "Entertainment & food"
click at [251, 265] on select "Select a category for the transaction Manufacturing equipment Product/service m…" at bounding box center [434, 274] width 367 height 18
click at [398, 339] on input "Merchant" at bounding box center [434, 337] width 367 height 18
type input "[PERSON_NAME][GEOGRAPHIC_DATA]"
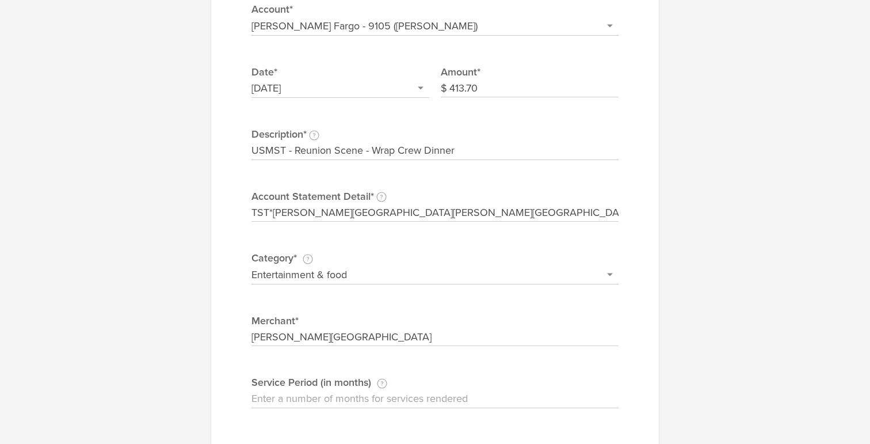
click at [409, 149] on input "USMST - Reunion Scene - Wrap Crew Dinner" at bounding box center [434, 151] width 367 height 18
click at [370, 151] on input "USMST - Reunion Scene - Wrap Dinner" at bounding box center [434, 151] width 367 height 18
paste input "Crew"
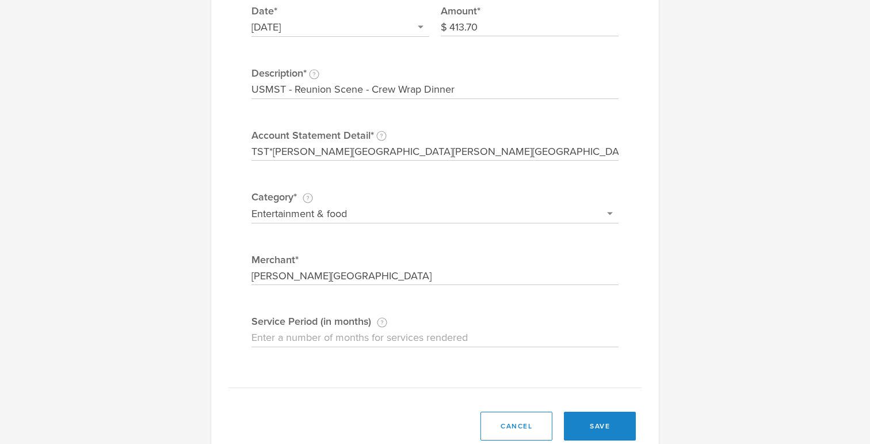
scroll to position [198, 0]
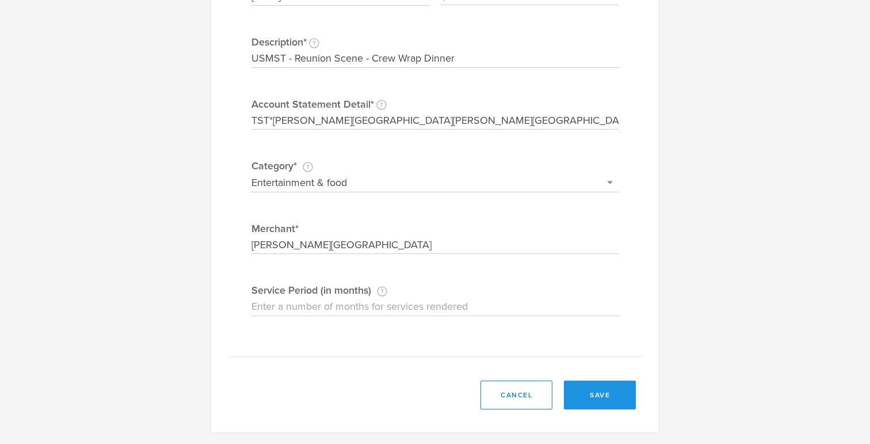
type input "USMST - Reunion Scene - Crew Wrap Dinner"
click at [600, 395] on button "save" at bounding box center [600, 394] width 72 height 29
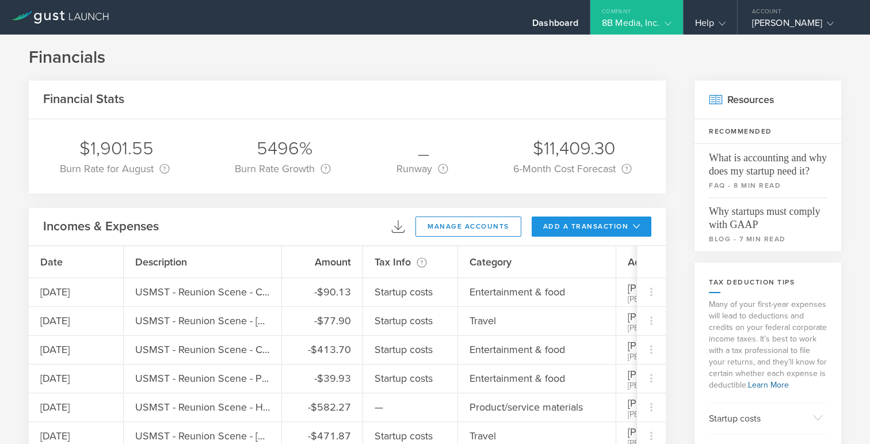
click at [584, 228] on button "add a transaction" at bounding box center [592, 226] width 120 height 20
click at [611, 255] on li "Add Expense" at bounding box center [612, 252] width 67 height 22
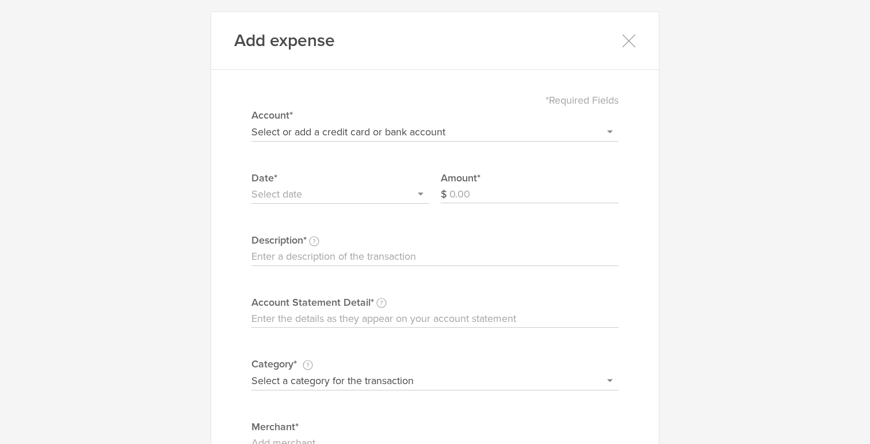
click at [329, 320] on input "Account Statement Detail Write the full description as it appears on your bank …" at bounding box center [434, 318] width 367 height 18
paste input "DROPBOX*8F1DS136S6VL [DOMAIN_NAME] CA 08/26 (...8091)"
type input "DROPBOX*8F1DS136S6VL [DOMAIN_NAME] CA 08/26 (...8091)"
click at [299, 261] on input "Description This description is for your own reference." at bounding box center [434, 256] width 367 height 18
type input "Dropbox Monthly Storage"
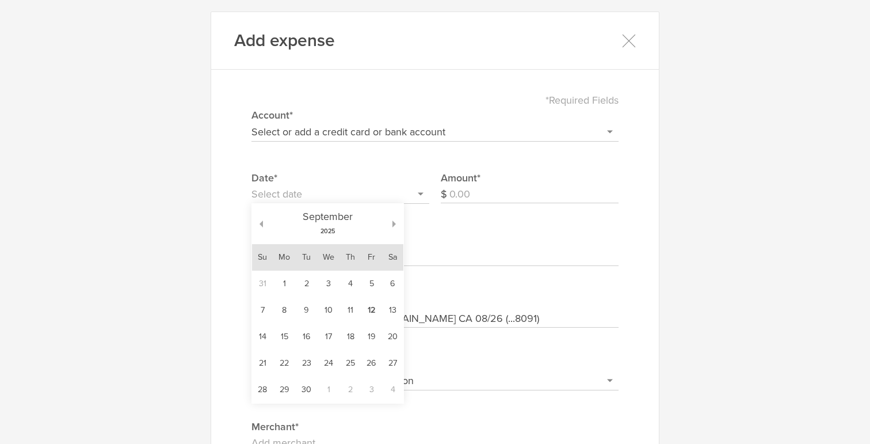
click at [360, 192] on input "text" at bounding box center [340, 194] width 178 height 18
click at [377, 127] on select "Select or add a credit card or bank account Gift Card - 0000 (exp) Azlo Visa - …" at bounding box center [434, 132] width 367 height 18
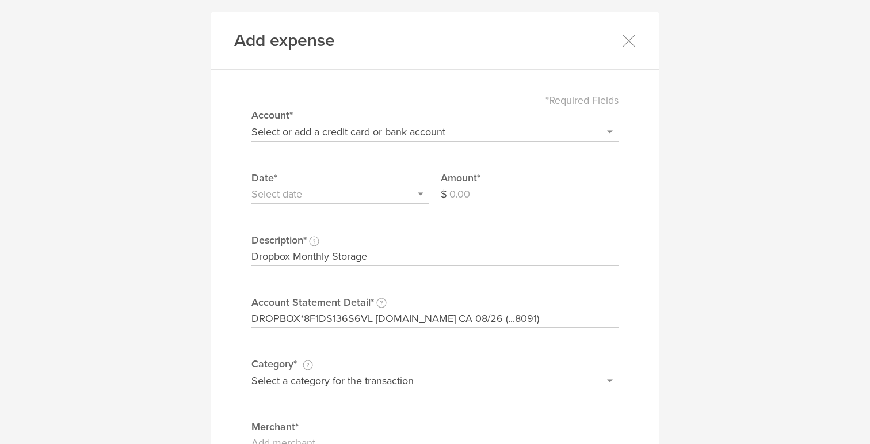
click at [427, 384] on select "Select a category for the transaction Manufacturing equipment Product/service m…" at bounding box center [434, 380] width 367 height 18
select select "Software"
click at [251, 371] on select "Select a category for the transaction Manufacturing equipment Product/service m…" at bounding box center [434, 380] width 367 height 18
click at [495, 193] on input "Amount" at bounding box center [533, 194] width 169 height 18
type input "19.99"
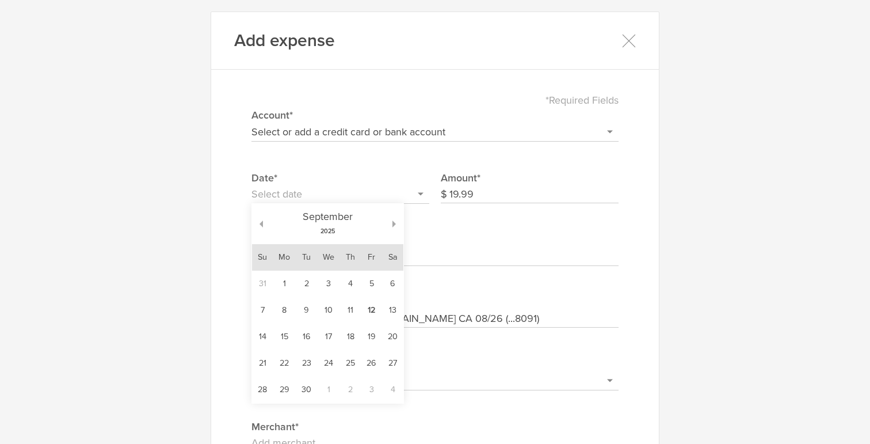
click at [372, 201] on input "text" at bounding box center [340, 194] width 178 height 18
click at [266, 226] on div "[DATE]" at bounding box center [327, 224] width 129 height 40
click at [262, 223] on button "button" at bounding box center [257, 223] width 11 height 7
click at [301, 392] on td "26" at bounding box center [306, 389] width 21 height 26
type input "[DATE]"
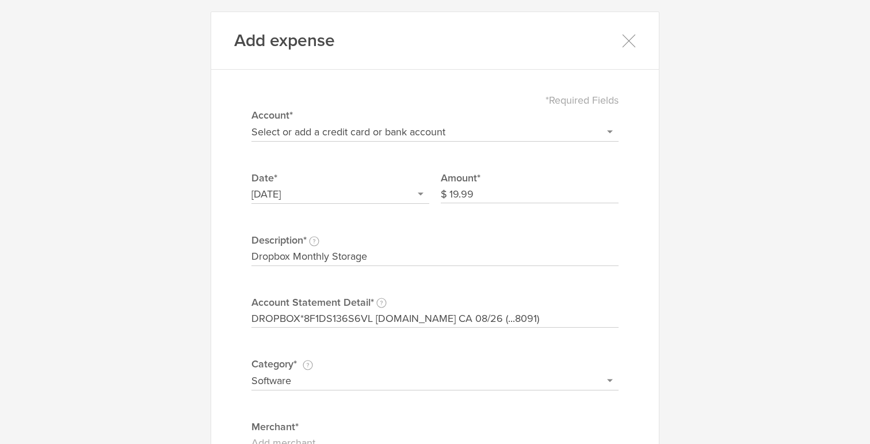
click at [633, 320] on div "*Required Fields Select or add a credit card or bank account Gift Card - 0000 (…" at bounding box center [434, 317] width 413 height 473
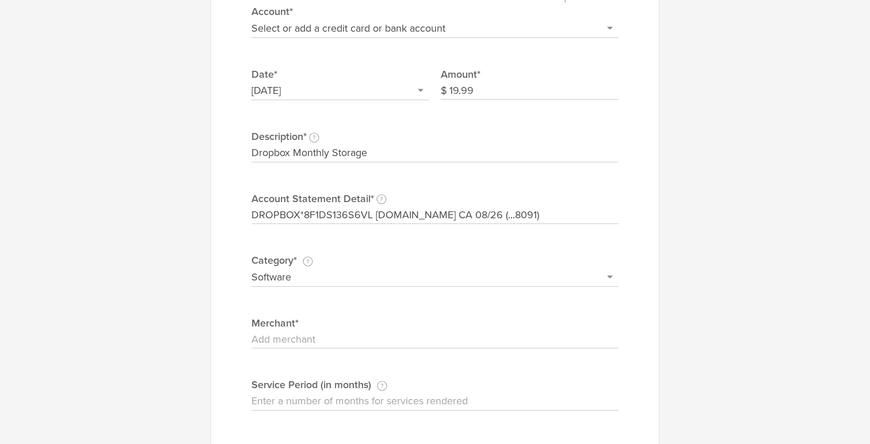
scroll to position [108, 0]
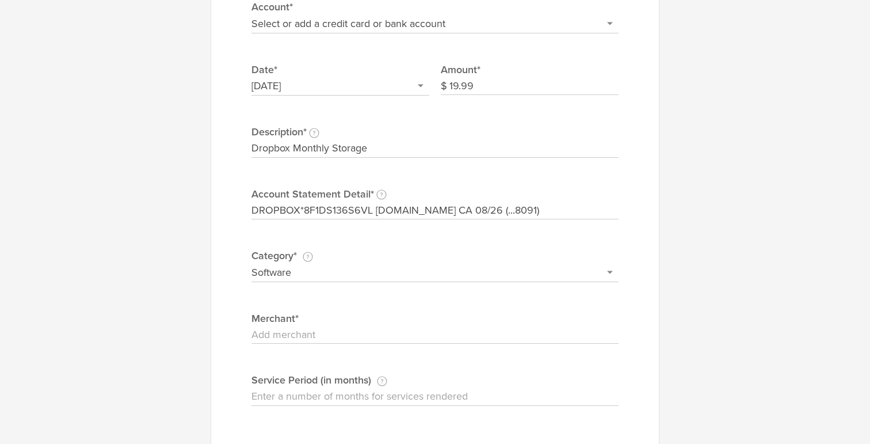
click at [588, 330] on input "Merchant" at bounding box center [434, 335] width 367 height 18
type input "Dropbox"
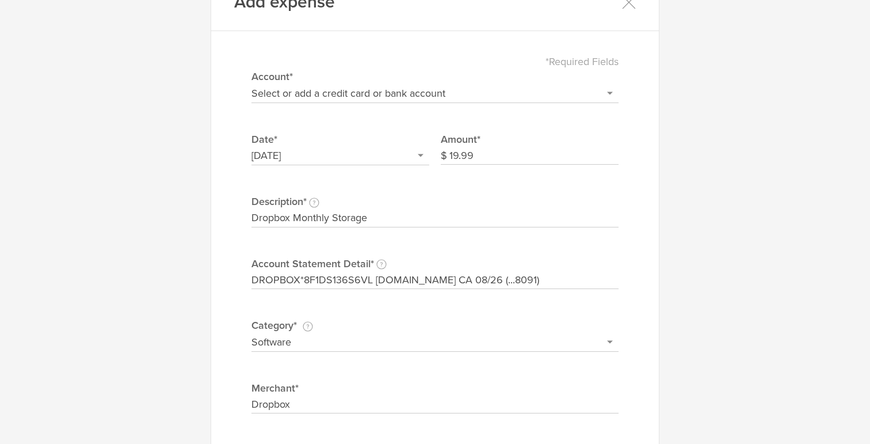
scroll to position [20, 0]
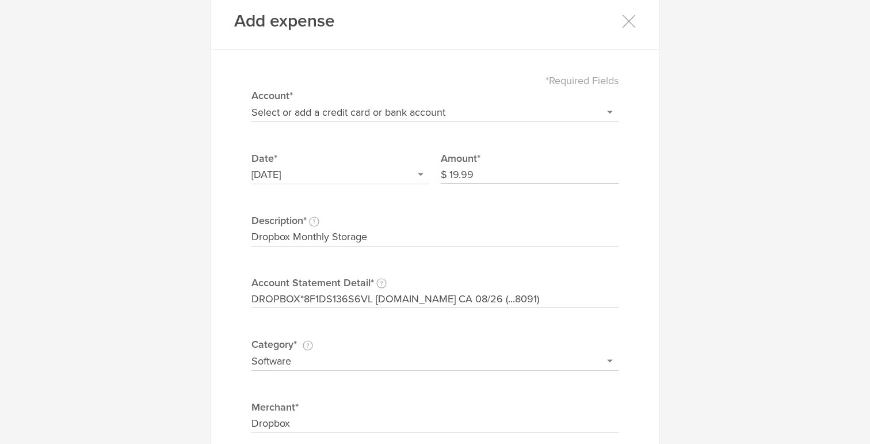
click at [351, 120] on select "Select or add a credit card or bank account Gift Card - 0000 (exp) Azlo Visa - …" at bounding box center [434, 112] width 367 height 18
select select "new"
click at [251, 103] on select "Select or add a credit card or bank account Gift Card - 0000 (exp) Azlo Visa - …" at bounding box center [434, 112] width 367 height 18
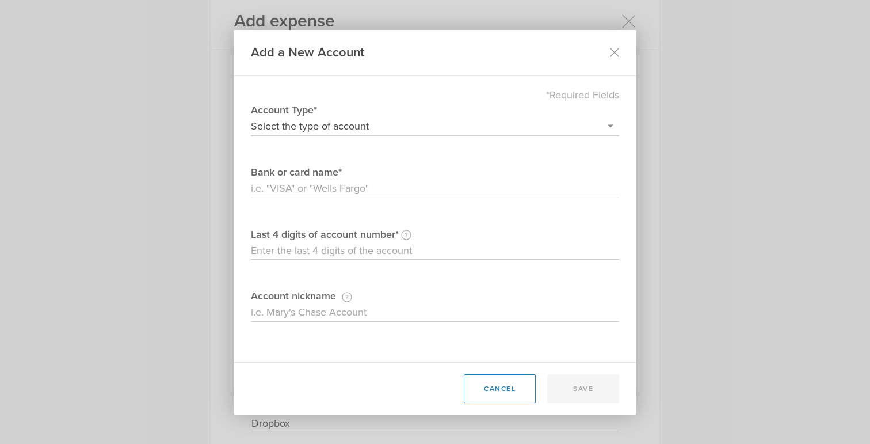
click at [337, 127] on select "Select the type of account Credit Card Bank Account/Debit Card" at bounding box center [435, 126] width 368 height 18
select select "debit"
click at [251, 117] on select "Select the type of account Credit Card Bank Account/Debit Card" at bounding box center [435, 126] width 368 height 18
click at [318, 185] on input "Bank or card name" at bounding box center [435, 188] width 368 height 18
type input "Chase"
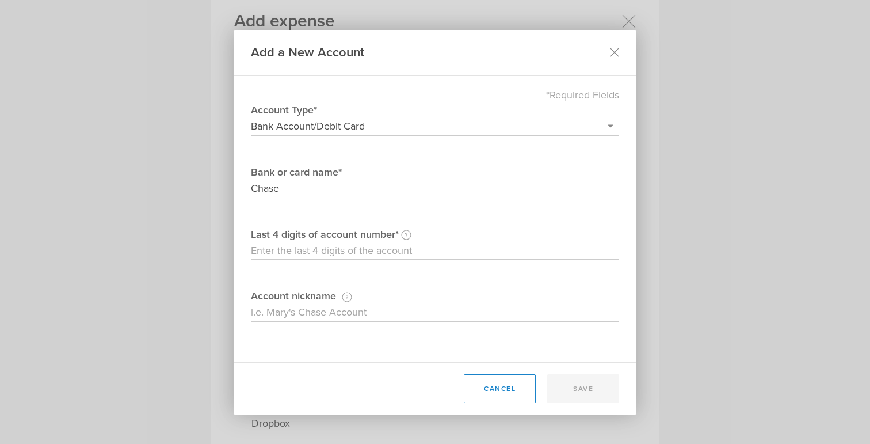
click at [316, 250] on input "Last 4 digits of account number An accountant will need the last four digits to…" at bounding box center [435, 251] width 368 height 18
click at [496, 384] on button "cancel" at bounding box center [500, 388] width 72 height 29
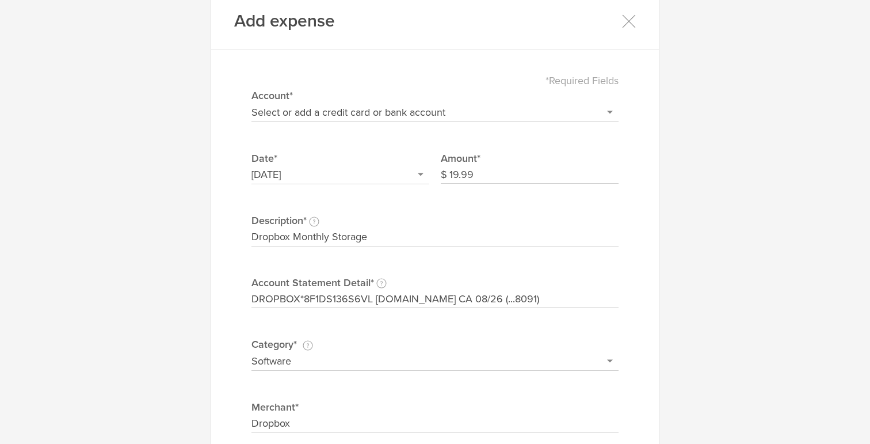
click at [387, 114] on select "Select or add a credit card or bank account Gift Card - 0000 (exp) Azlo Visa - …" at bounding box center [434, 112] width 367 height 18
select select "677822d21c5a0c00023b1563"
click at [251, 103] on select "Select or add a credit card or bank account Gift Card - 0000 (exp) Azlo Visa - …" at bounding box center [434, 112] width 367 height 18
click at [450, 109] on select "Select or add a credit card or bank account Gift Card - 0000 (exp) Azlo Visa - …" at bounding box center [434, 112] width 367 height 18
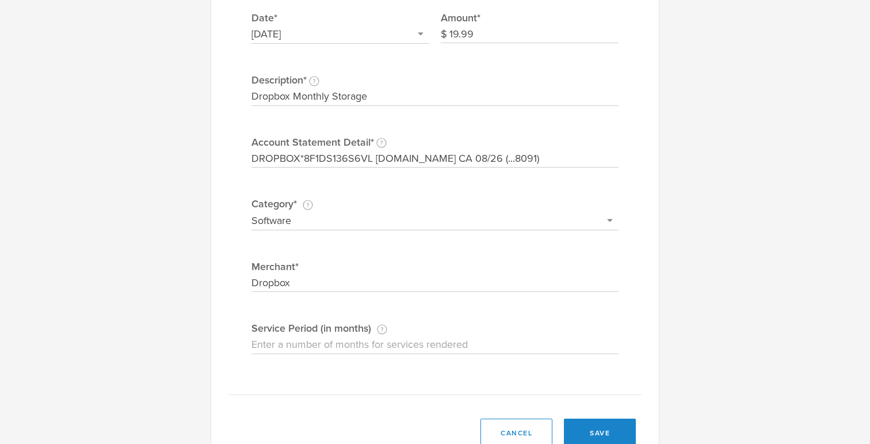
scroll to position [198, 0]
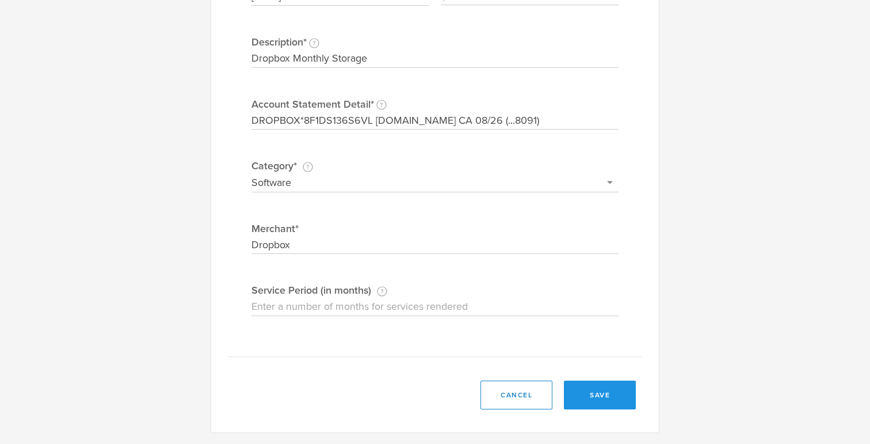
click at [584, 389] on button "save" at bounding box center [600, 394] width 72 height 29
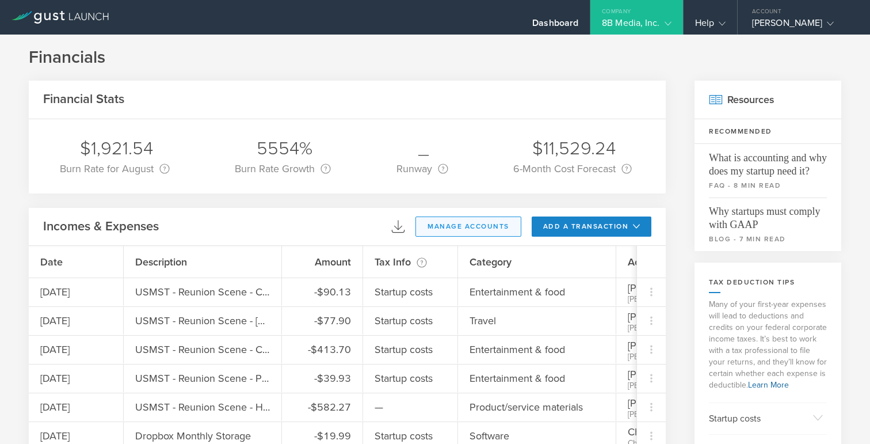
click at [451, 221] on button "manage accounts" at bounding box center [468, 226] width 106 height 20
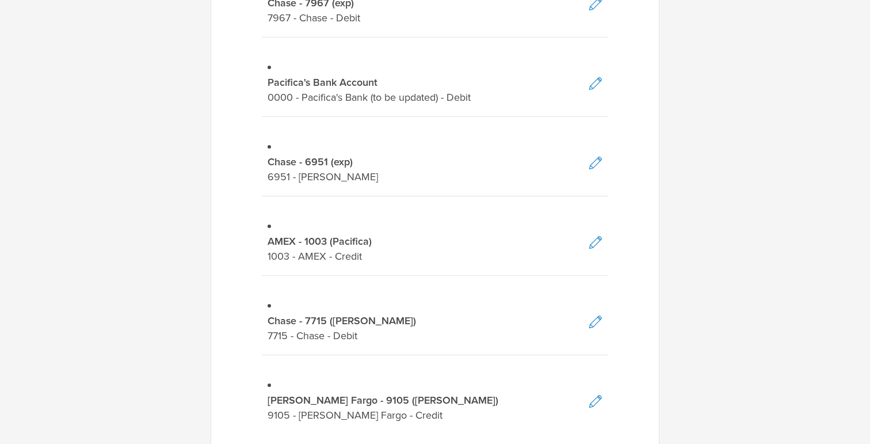
scroll to position [919, 0]
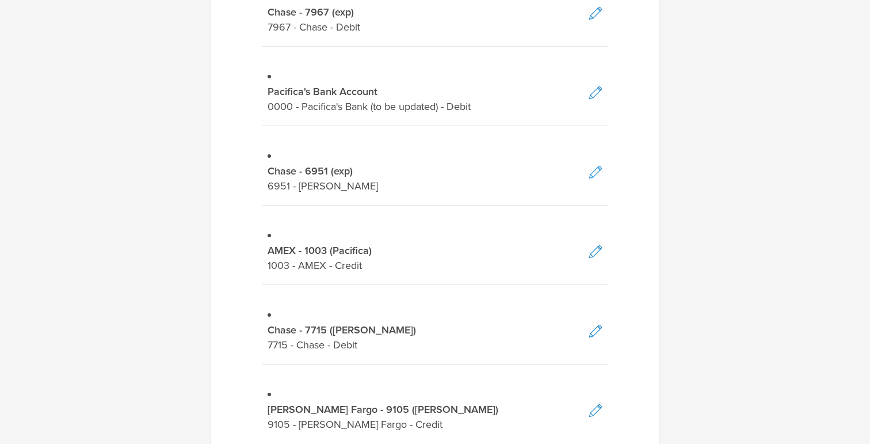
click at [595, 173] on icon at bounding box center [595, 172] width 14 height 14
select select "debit"
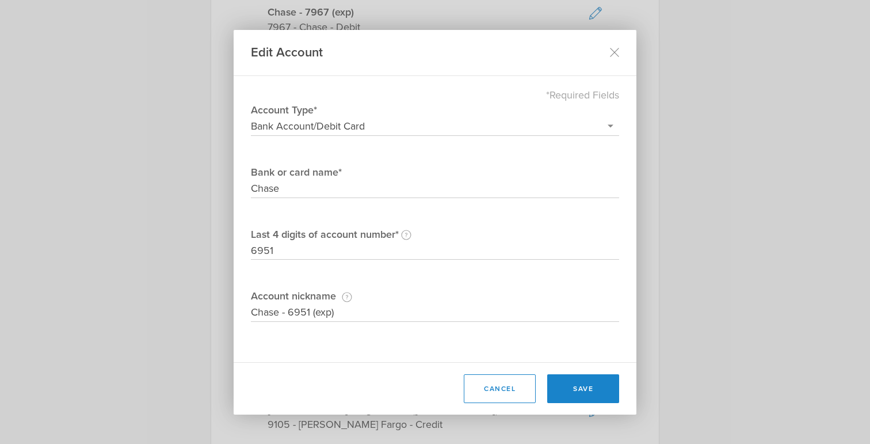
click at [373, 124] on select "Select the type of account Credit Card Bank Account/Debit Card" at bounding box center [435, 126] width 368 height 18
drag, startPoint x: 314, startPoint y: 316, endPoint x: 429, endPoint y: 316, distance: 115.6
click at [429, 316] on input "Chase - 6951 (exp)" at bounding box center [435, 312] width 368 height 18
type input "Chase - 6951"
click at [588, 383] on button "save" at bounding box center [583, 388] width 72 height 29
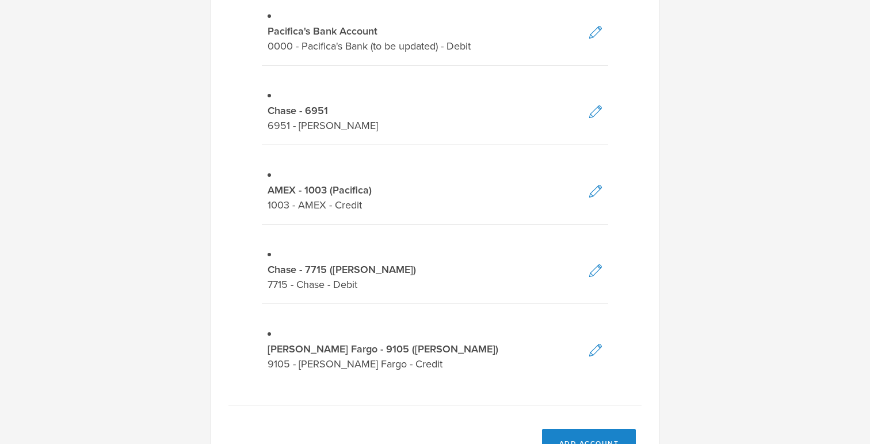
scroll to position [967, 0]
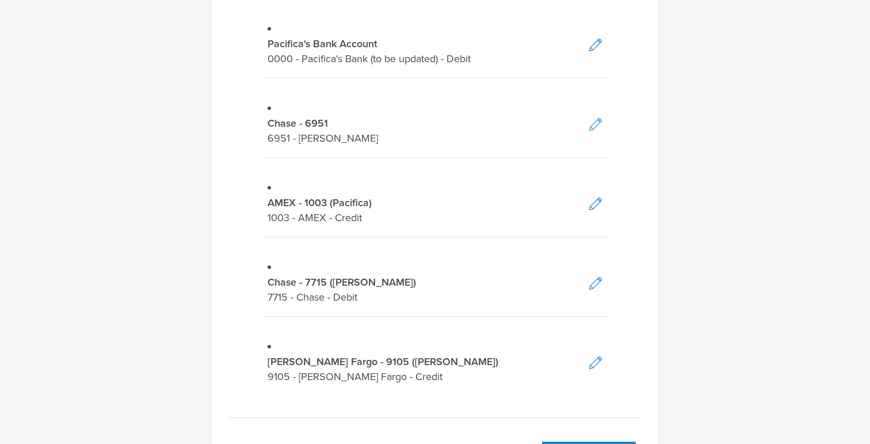
click at [596, 118] on icon at bounding box center [595, 124] width 14 height 14
select select "debit"
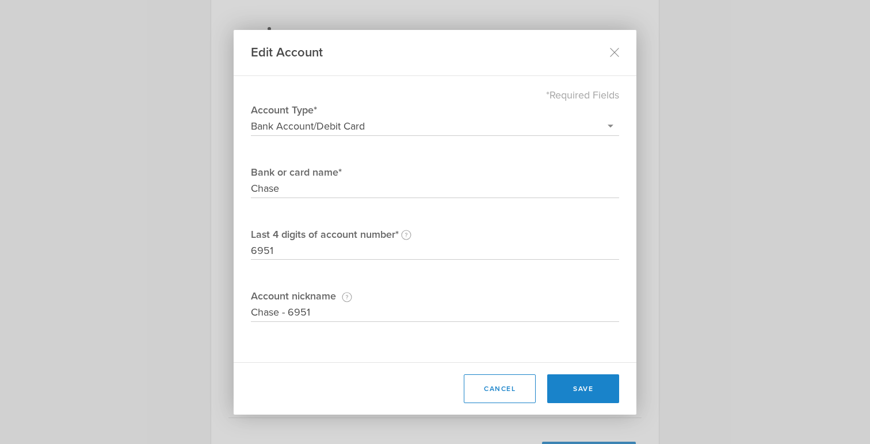
click at [379, 304] on input "Chase - 6951" at bounding box center [435, 312] width 368 height 18
click at [379, 305] on input "Chase - 6951" at bounding box center [435, 312] width 368 height 18
type input "Chase - 6951 ([PERSON_NAME])"
click at [591, 398] on button "save" at bounding box center [583, 388] width 72 height 29
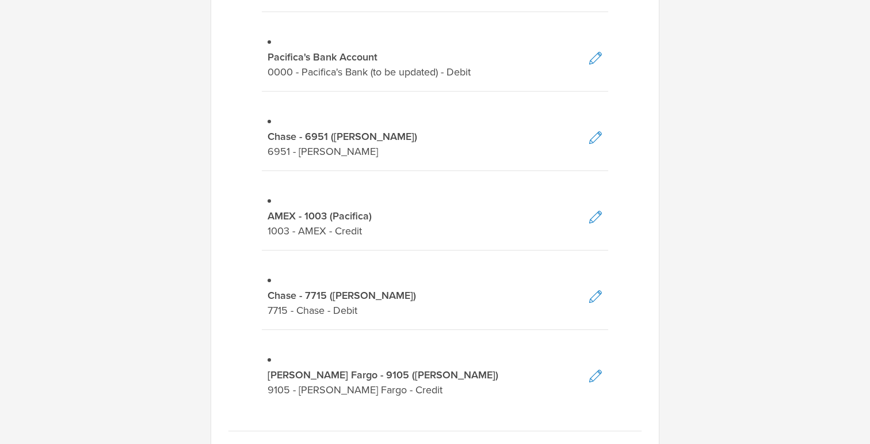
scroll to position [956, 0]
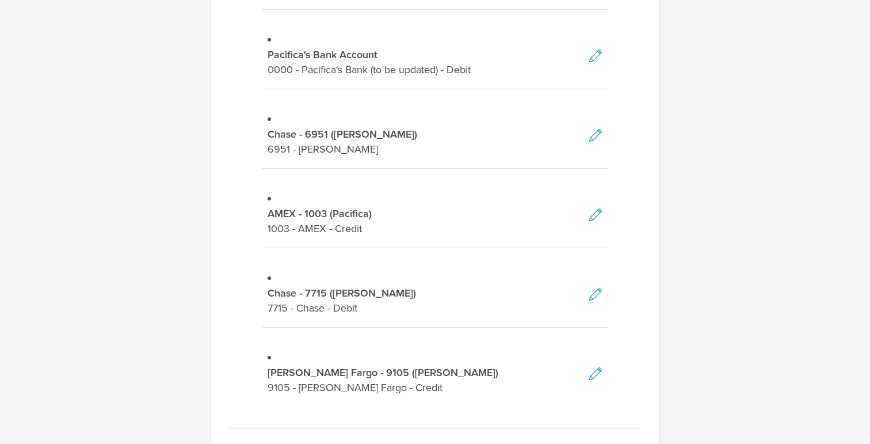
click at [593, 293] on icon at bounding box center [595, 294] width 14 height 14
select select "debit"
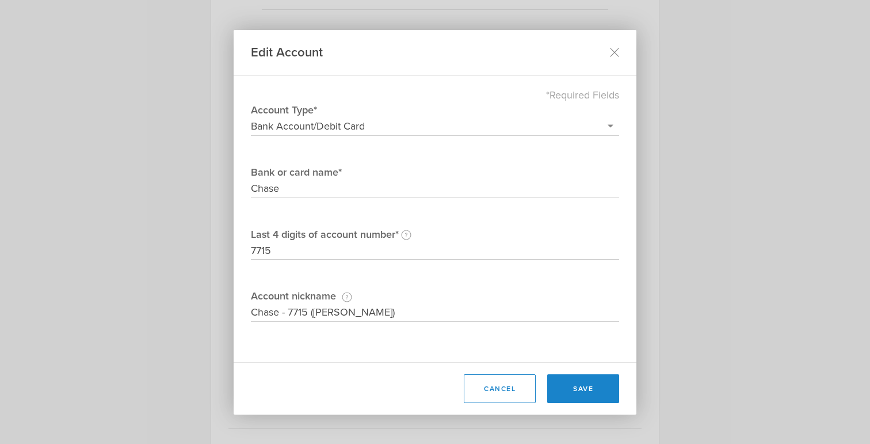
click at [321, 312] on input "Chase - 7715 ([PERSON_NAME])" at bounding box center [435, 312] width 368 height 18
type input "Chase - 7715 (exp)"
click at [582, 388] on button "save" at bounding box center [583, 388] width 72 height 29
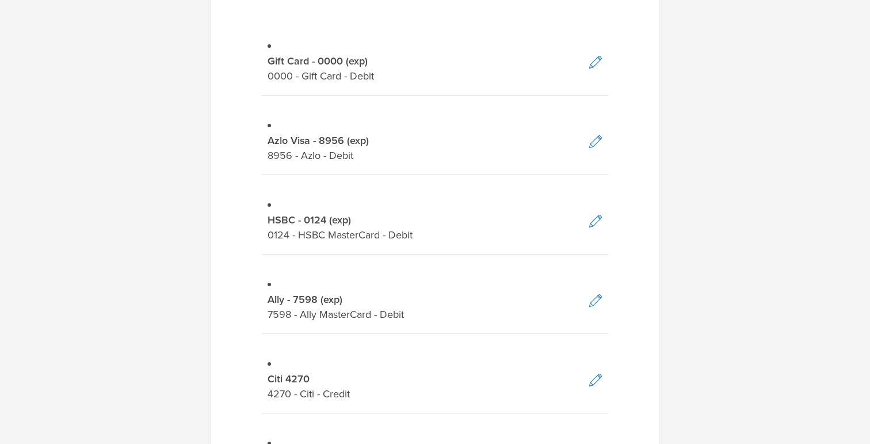
scroll to position [0, 0]
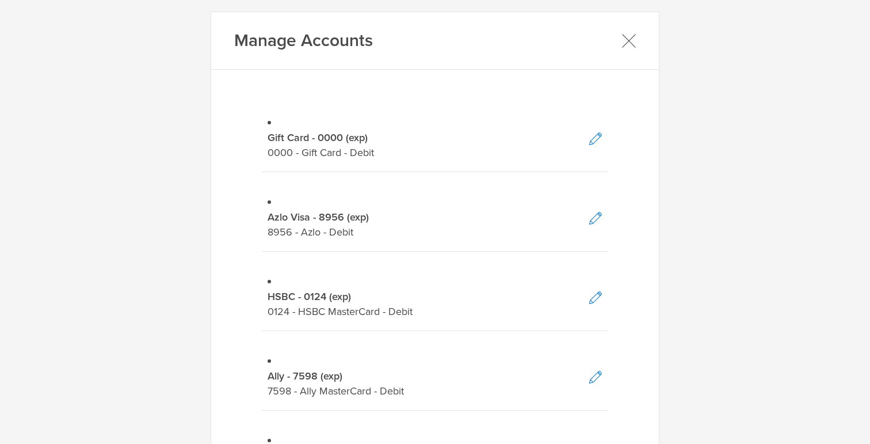
click at [629, 40] on icon at bounding box center [628, 40] width 13 height 13
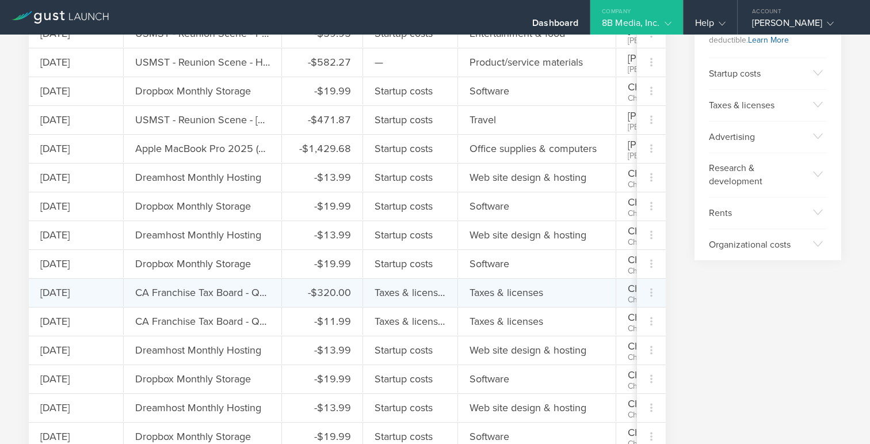
scroll to position [347, 0]
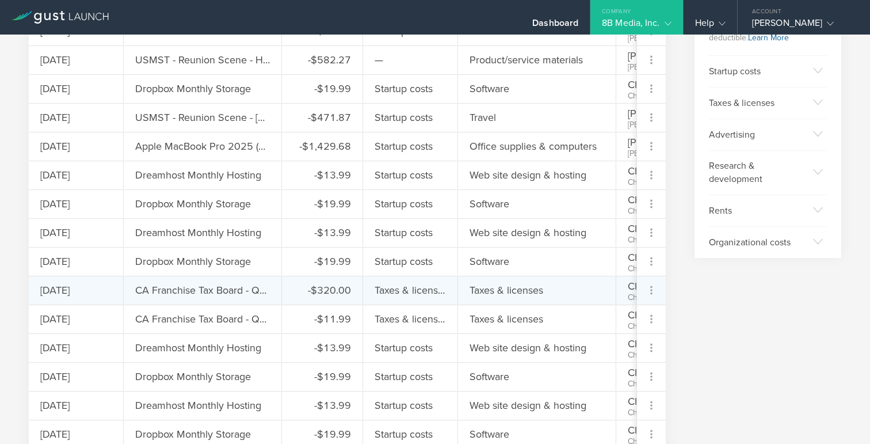
click at [652, 291] on icon at bounding box center [651, 290] width 14 height 14
click at [652, 291] on div at bounding box center [435, 222] width 870 height 444
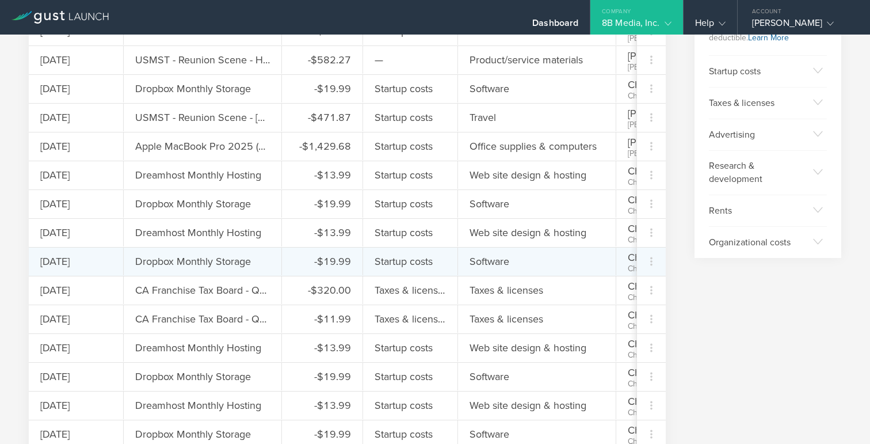
scroll to position [0, 0]
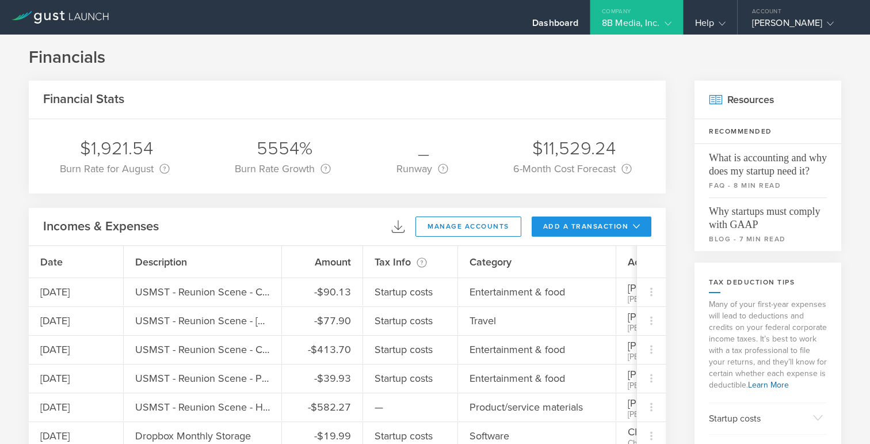
click at [580, 229] on button "add a transaction" at bounding box center [592, 226] width 120 height 20
click at [595, 250] on li "Add Expense" at bounding box center [612, 252] width 67 height 22
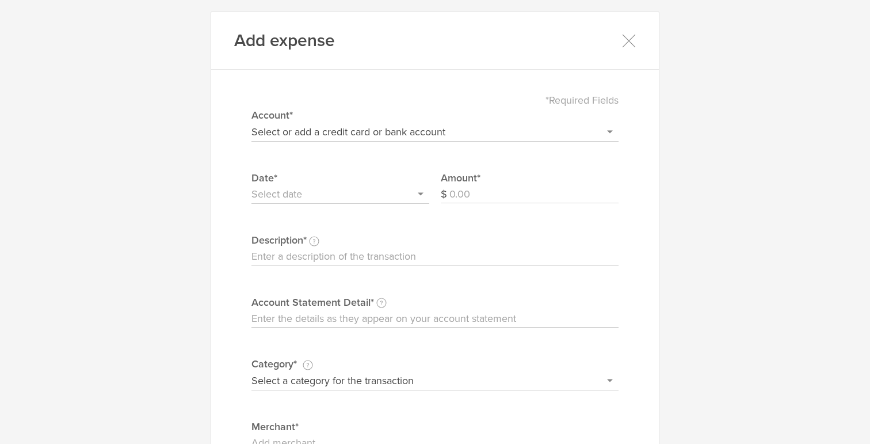
click at [318, 315] on input "Account Statement Detail Write the full description as it appears on your bank …" at bounding box center [434, 318] width 367 height 18
paste input "FRANCHISE TAX BO PAYMENTS 121615434 PM CCD ID: 1282532045"
type input "FRANCHISE TAX BO PAYMENTS 121615434 PM CCD ID: 1282532045"
click at [291, 248] on input "Description This description is for your own reference." at bounding box center [434, 256] width 367 height 18
click at [381, 257] on input "CA Franchise Tax Board - Q12025" at bounding box center [434, 256] width 367 height 18
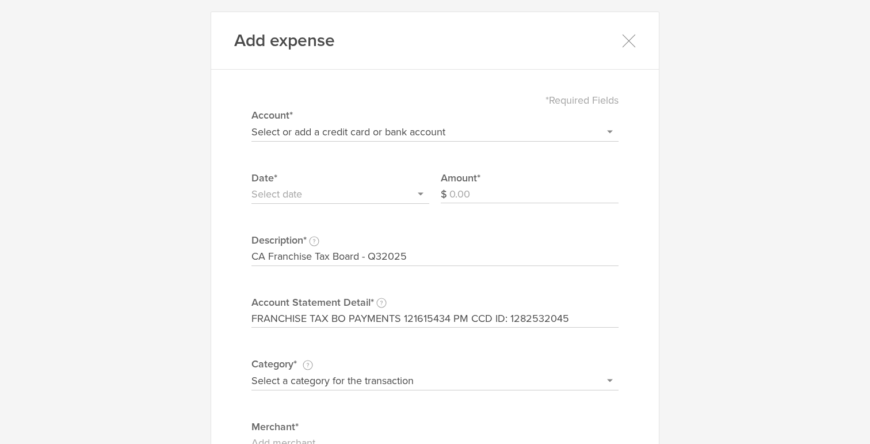
type input "CA Franchise Tax Board - Q32025"
click at [636, 306] on div "*Required Fields Select or add a credit card or bank account Gift Card - 0000 (…" at bounding box center [434, 317] width 413 height 473
click at [492, 382] on select "Select a category for the transaction Manufacturing equipment Product/service m…" at bounding box center [434, 380] width 367 height 18
select select "Taxes & licenses"
click at [251, 371] on select "Select a category for the transaction Manufacturing equipment Product/service m…" at bounding box center [434, 380] width 367 height 18
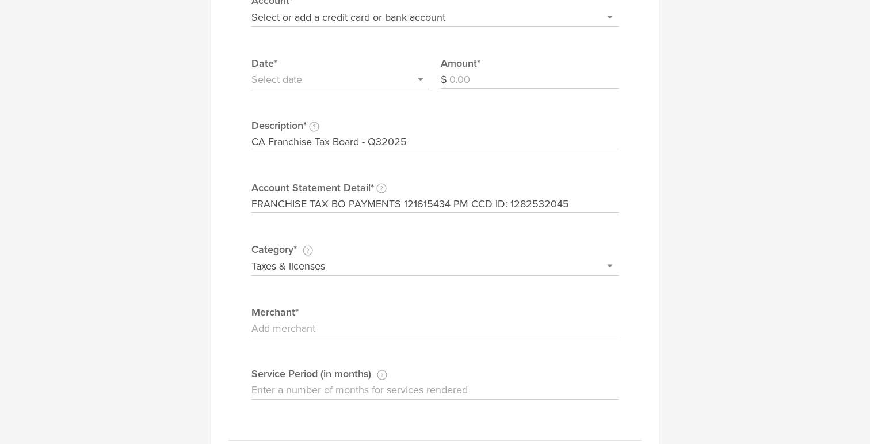
scroll to position [123, 0]
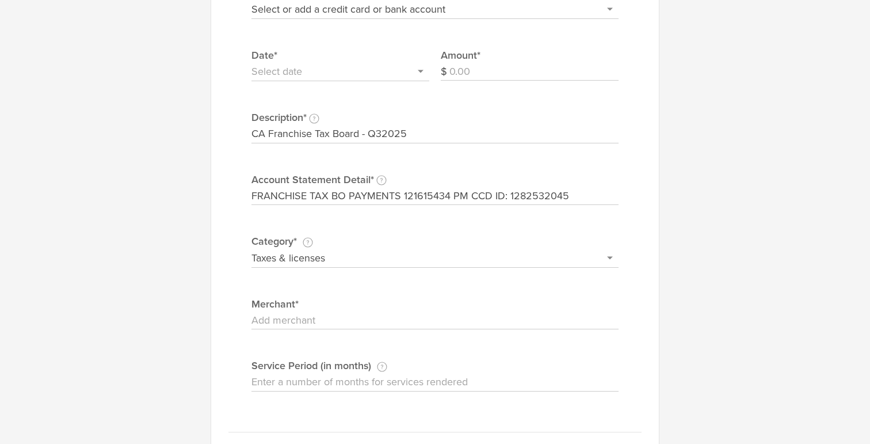
click at [338, 322] on input "Merchant" at bounding box center [434, 320] width 367 height 18
type input "CA FTB"
click at [345, 383] on input "Service Period (in months) If this expense is a subscription or contract, enter…" at bounding box center [434, 382] width 367 height 18
type input "3"
click at [376, 298] on label "Merchant" at bounding box center [434, 303] width 367 height 15
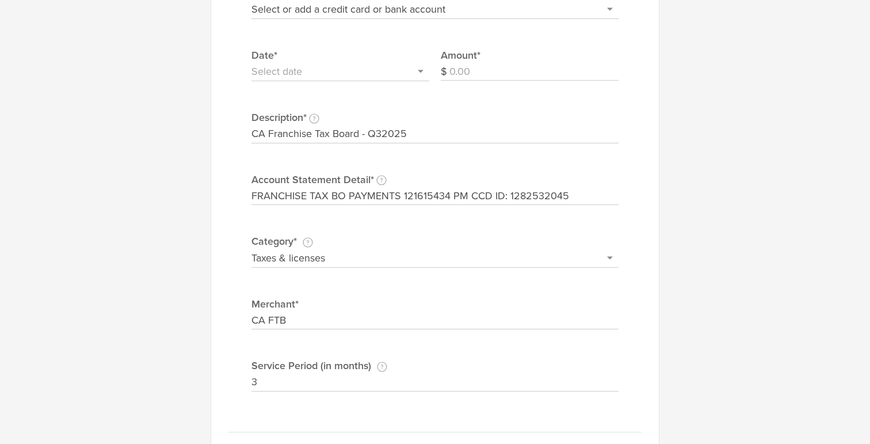
click at [376, 311] on input "CA FTB" at bounding box center [434, 320] width 367 height 18
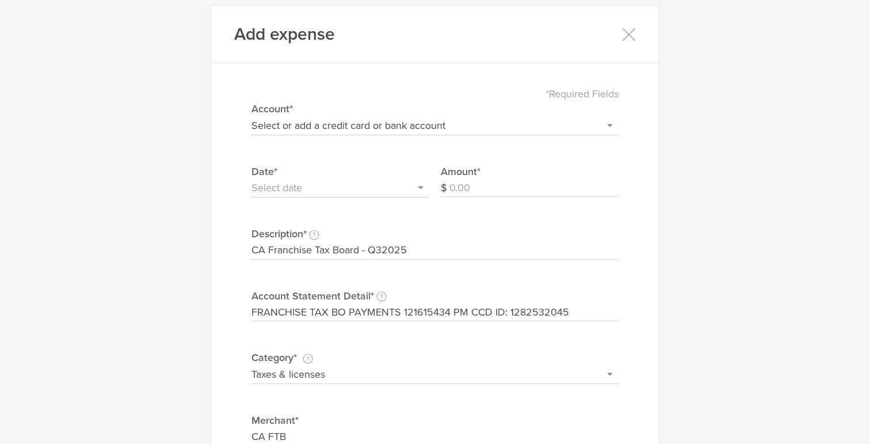
scroll to position [0, 0]
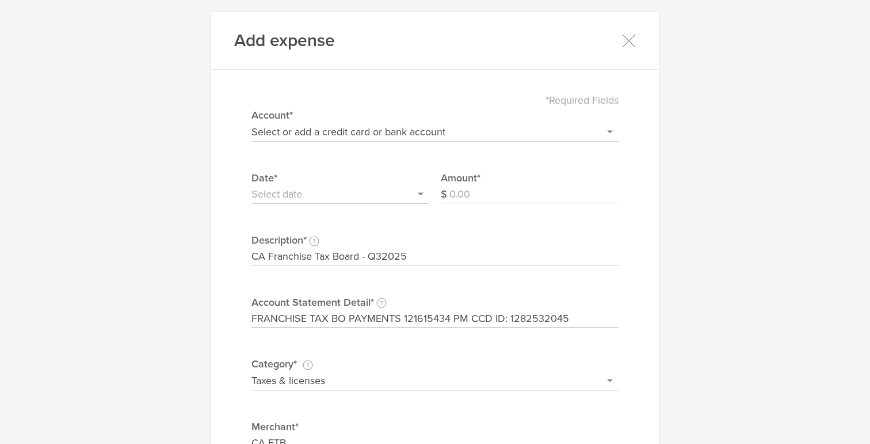
click at [467, 196] on input "Amount" at bounding box center [533, 194] width 169 height 18
type input "168.00"
click at [289, 200] on input "text" at bounding box center [340, 194] width 178 height 18
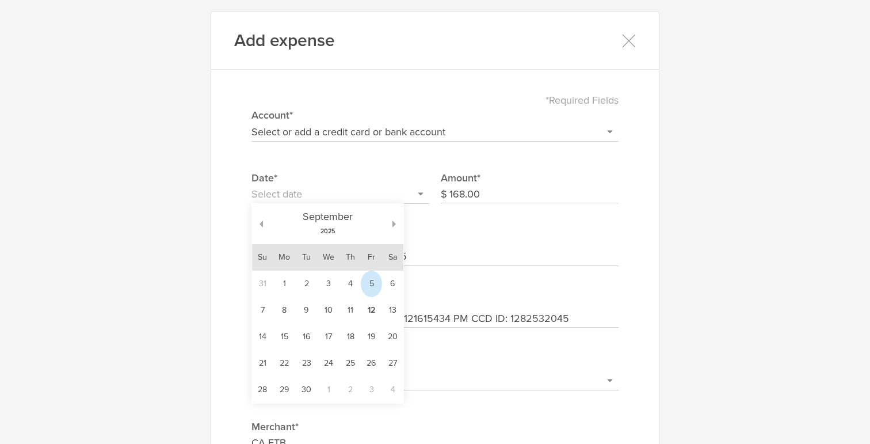
click at [373, 284] on td "5" at bounding box center [371, 283] width 21 height 26
type input "[DATE]"
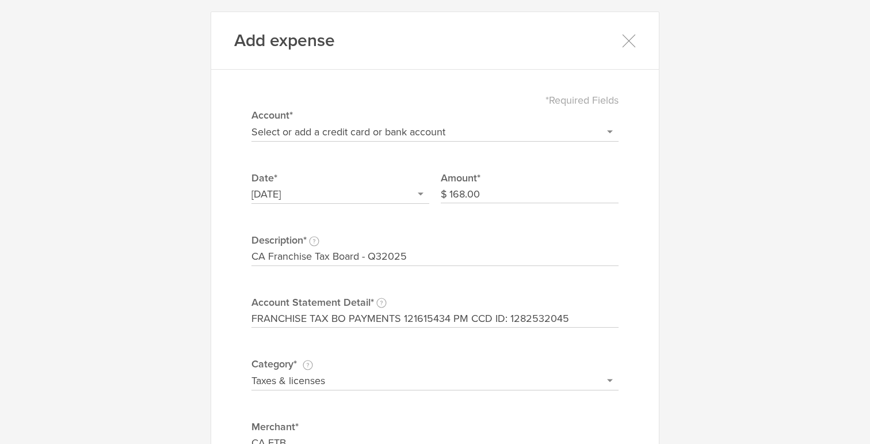
click at [410, 134] on select "Select or add a credit card or bank account Gift Card - 0000 (exp) Azlo Visa - …" at bounding box center [434, 132] width 367 height 18
select select "677822d21c5a0c00023b1563"
click at [251, 123] on select "Select or add a credit card or bank account Gift Card - 0000 (exp) Azlo Visa - …" at bounding box center [434, 132] width 367 height 18
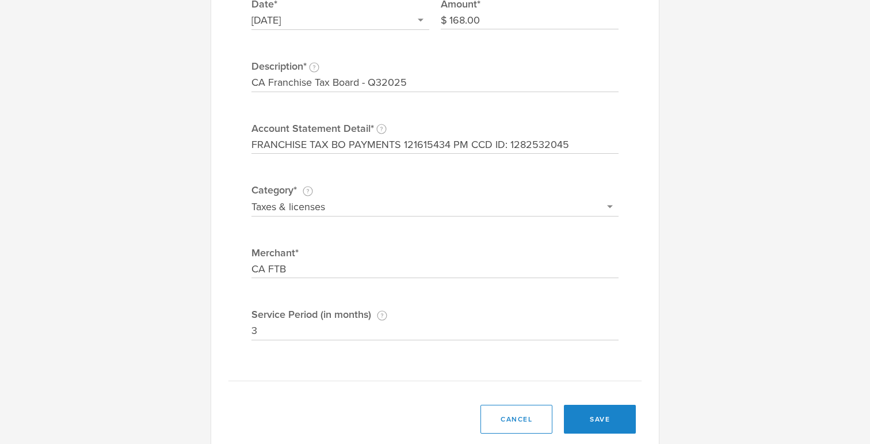
scroll to position [198, 0]
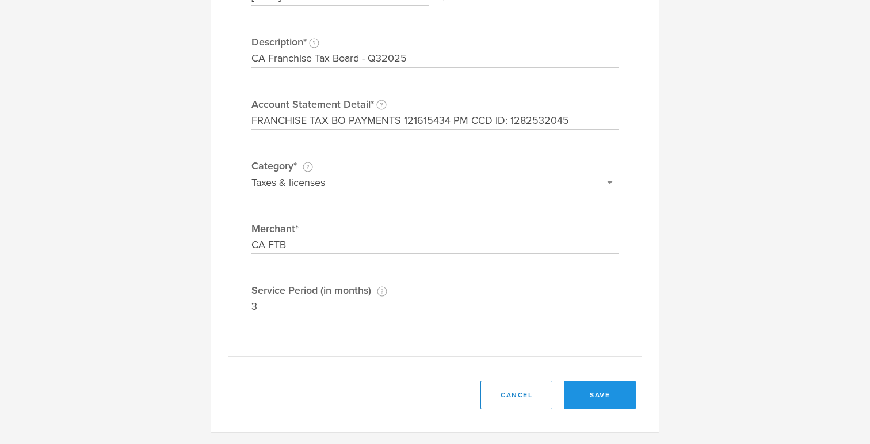
click at [599, 389] on button "save" at bounding box center [600, 394] width 72 height 29
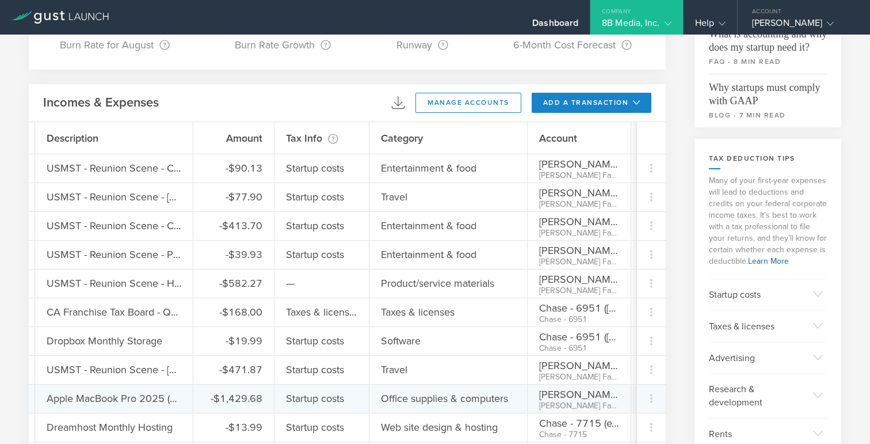
scroll to position [169, 0]
